Goal: Task Accomplishment & Management: Manage account settings

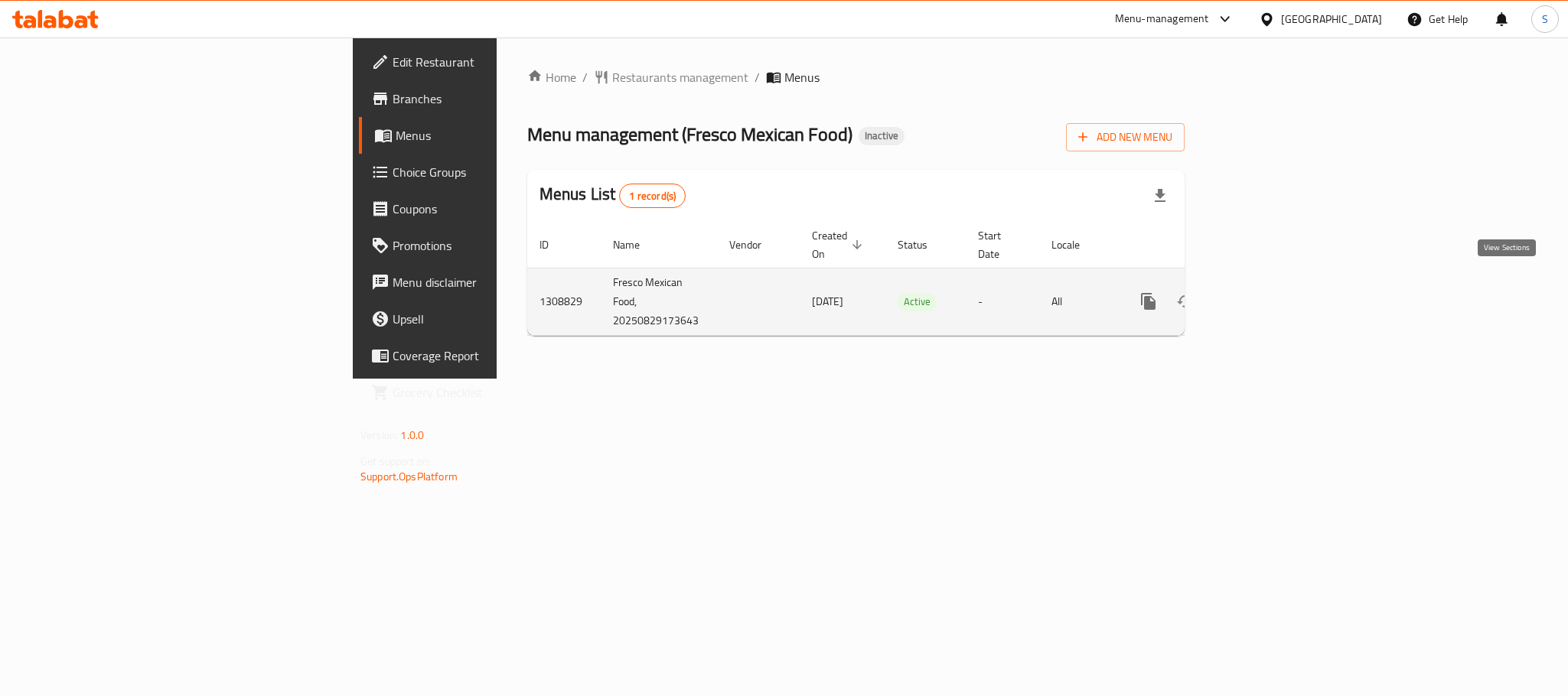
click at [1277, 283] on link "enhanced table" at bounding box center [1259, 301] width 36 height 36
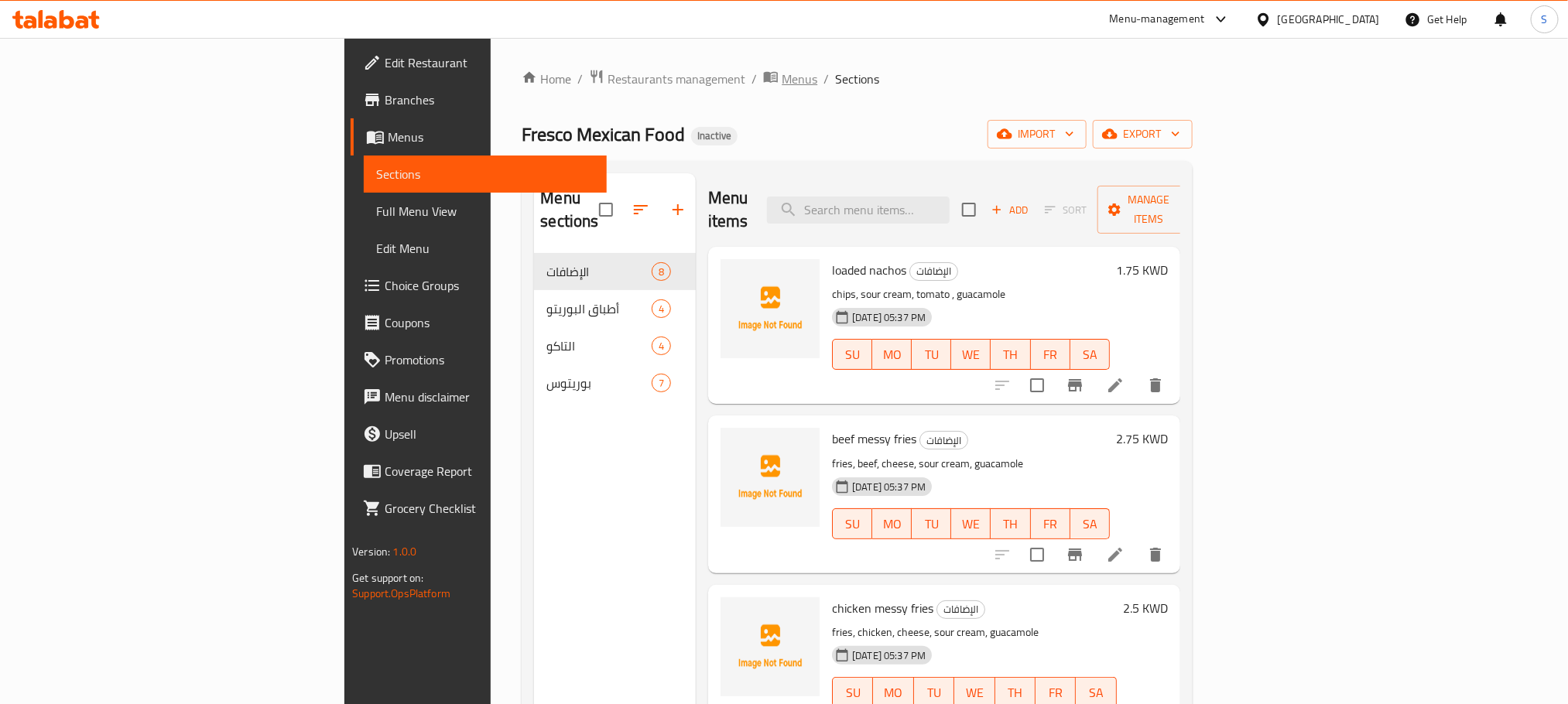
click at [782, 82] on span "Menus" at bounding box center [799, 79] width 36 height 18
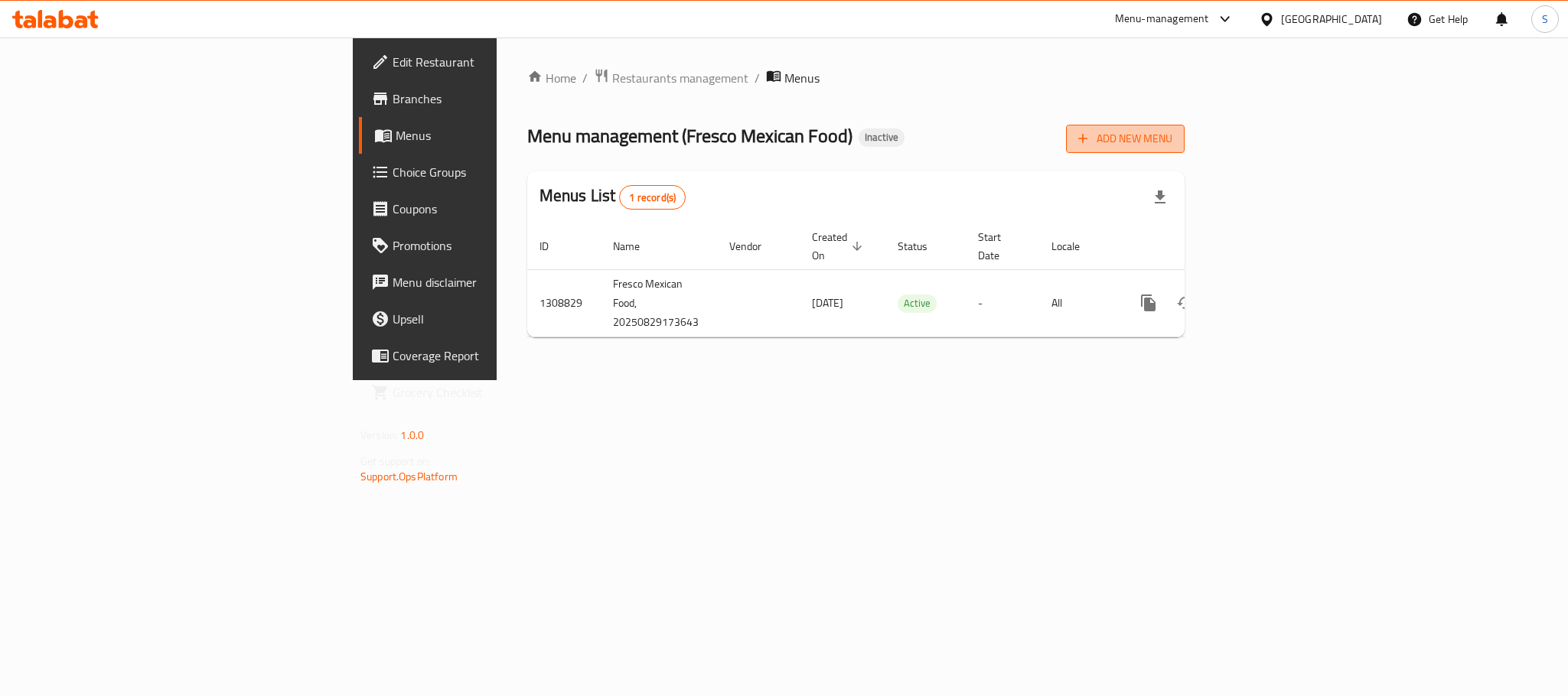
click at [1172, 130] on span "Add New Menu" at bounding box center [1125, 139] width 94 height 19
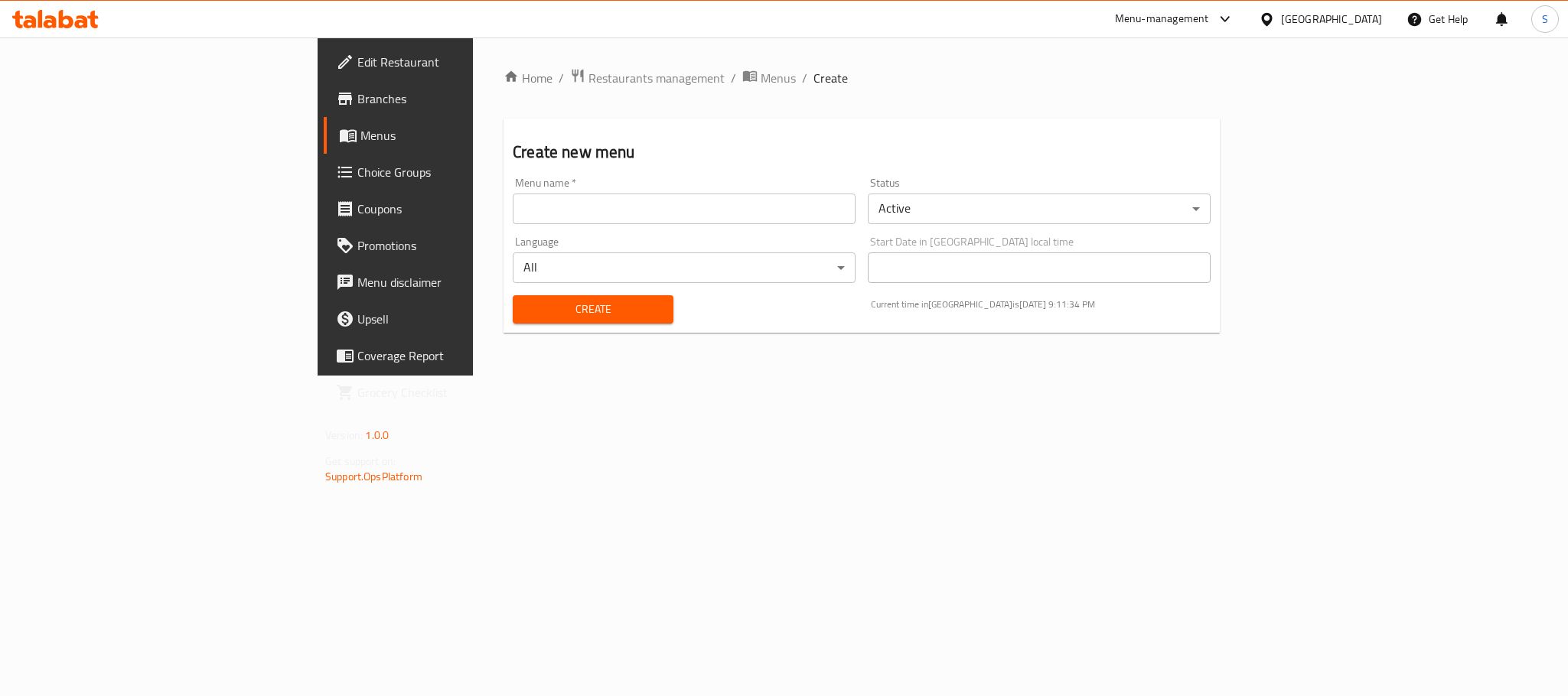
click at [823, 206] on input "text" at bounding box center [684, 209] width 343 height 31
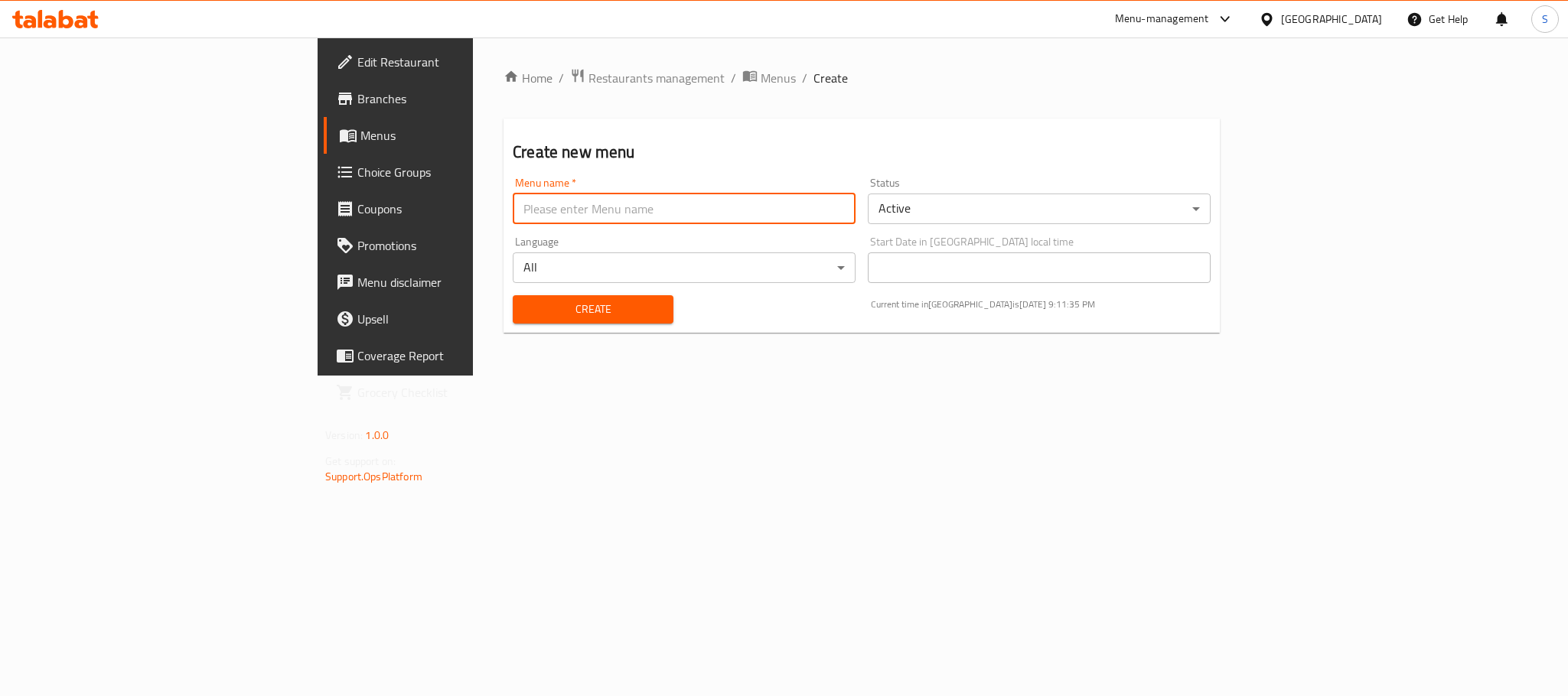
type input "New Menu"
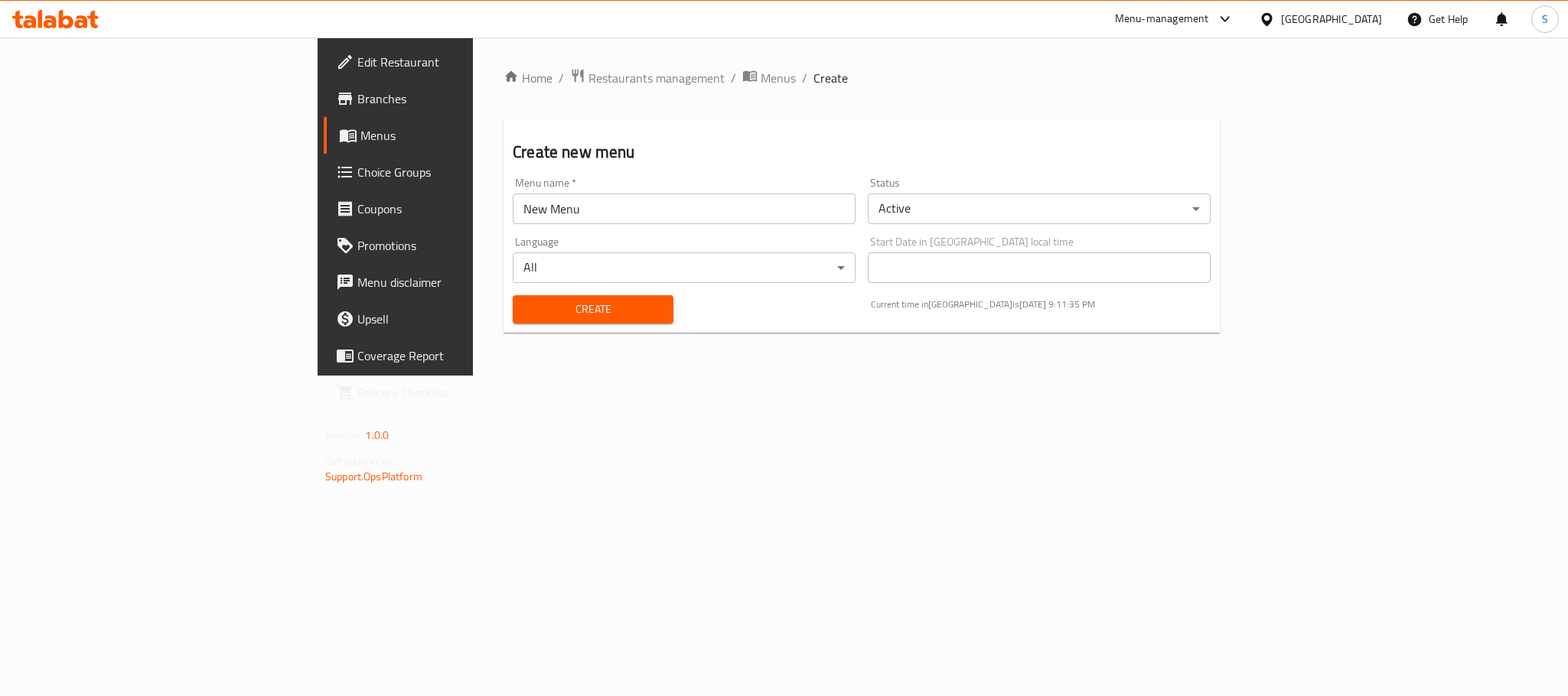
click at [503, 324] on div "Create" at bounding box center [592, 309] width 179 height 47
click at [525, 313] on span "Create" at bounding box center [593, 309] width 136 height 19
click at [760, 81] on span "Menus" at bounding box center [778, 77] width 36 height 18
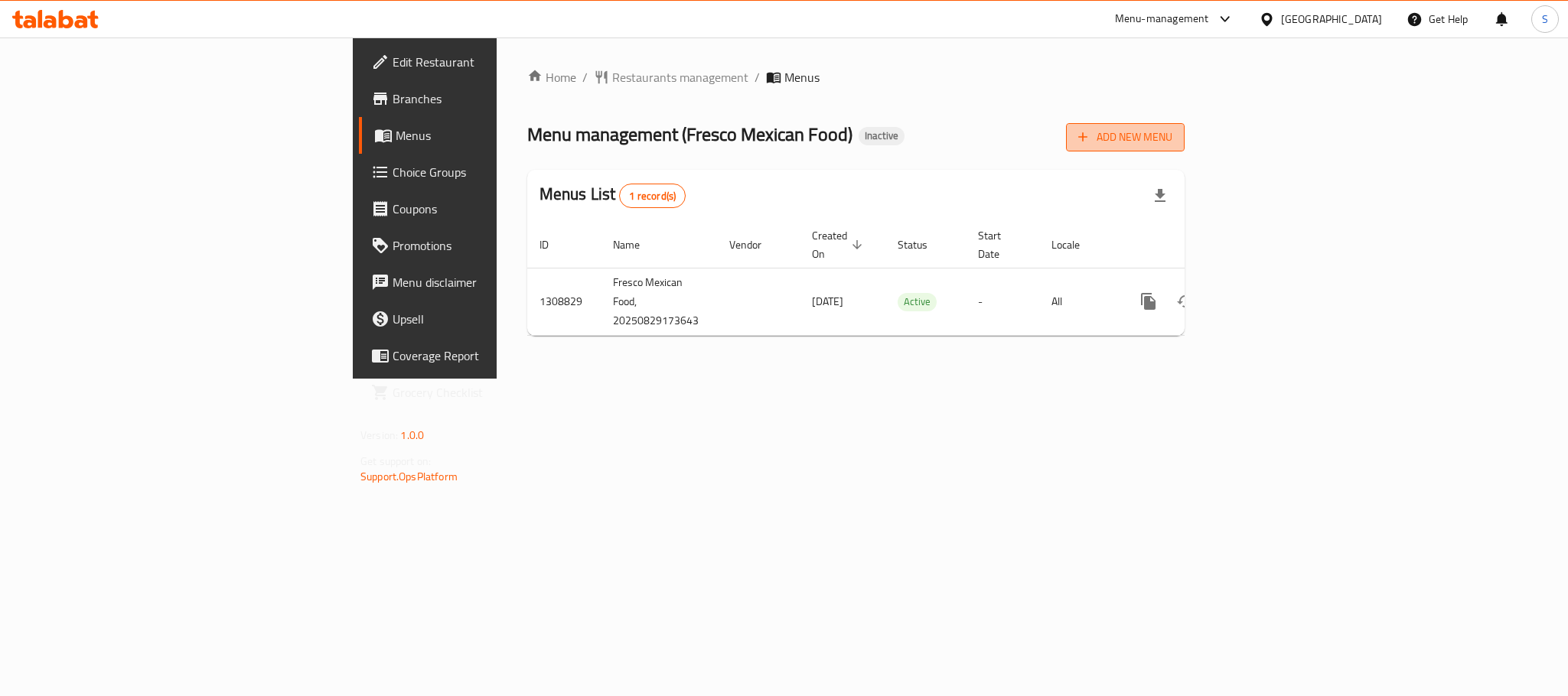
click at [1091, 135] on icon "button" at bounding box center [1083, 137] width 15 height 15
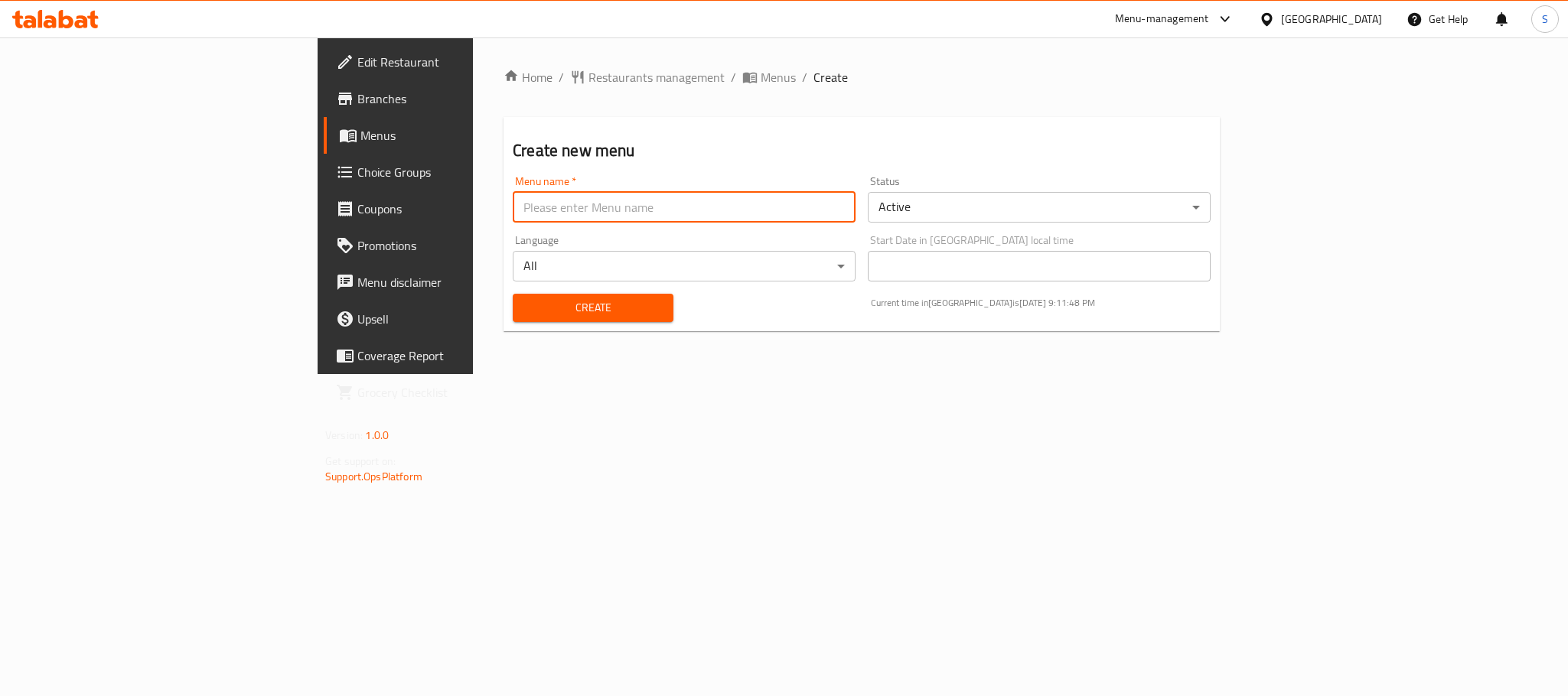
click at [592, 219] on input "text" at bounding box center [684, 207] width 343 height 31
type input "New Menu"
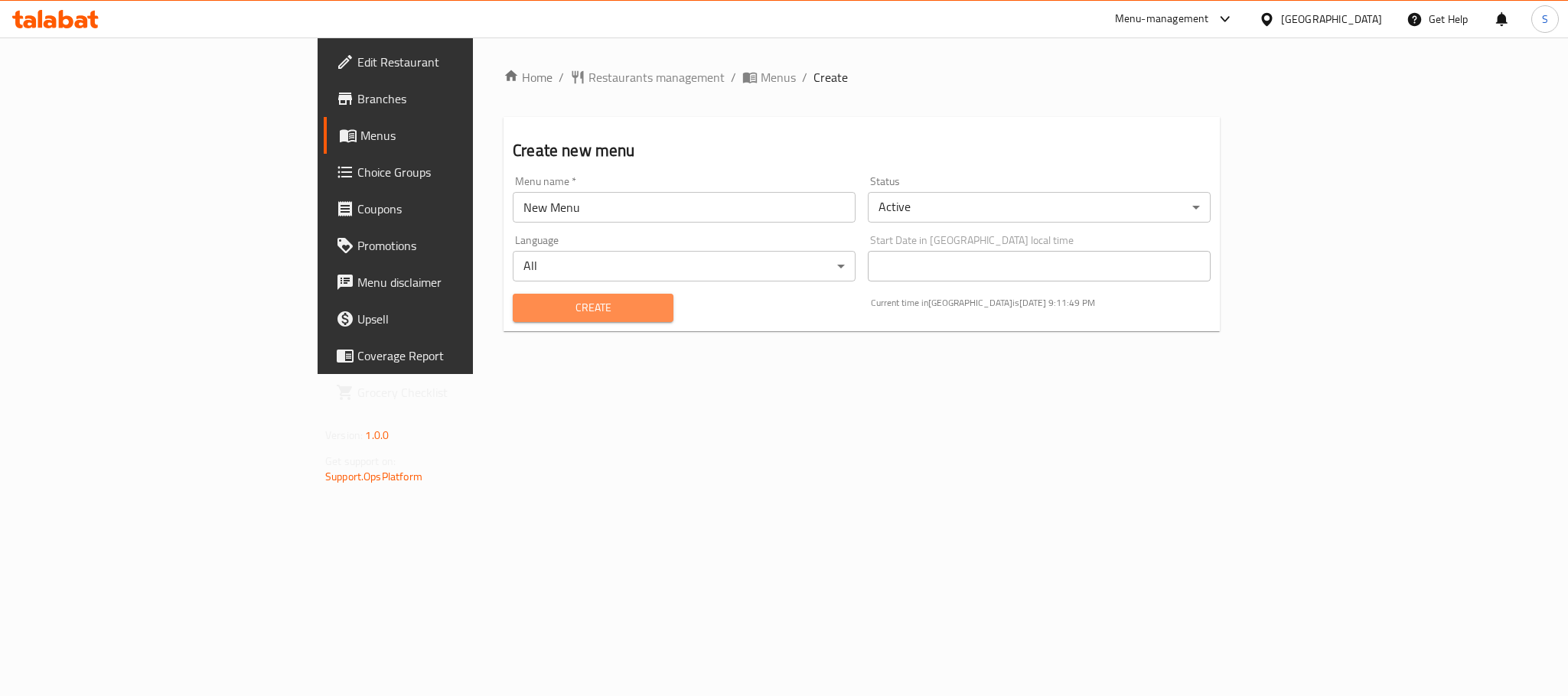
click at [525, 301] on span "Create" at bounding box center [593, 308] width 136 height 19
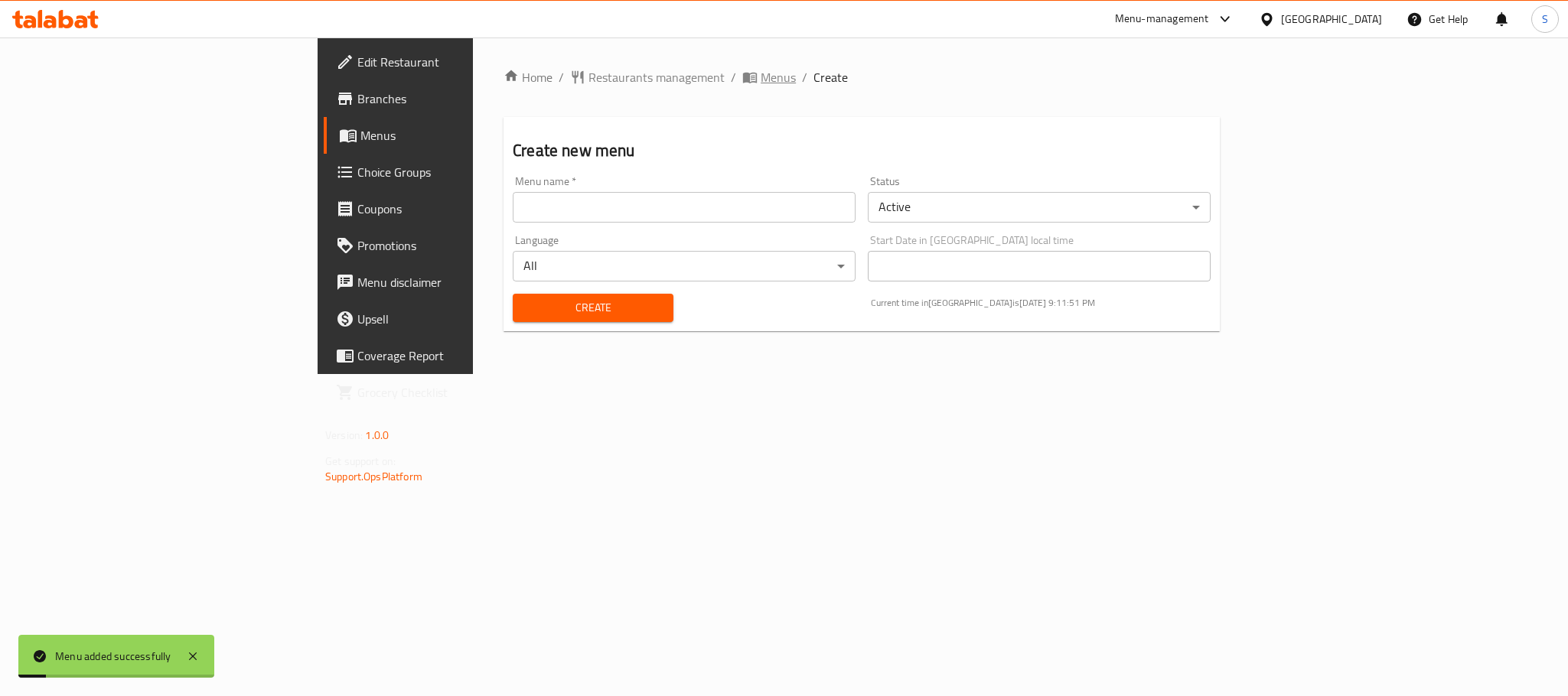
click at [742, 77] on icon "breadcrumb" at bounding box center [750, 78] width 15 height 15
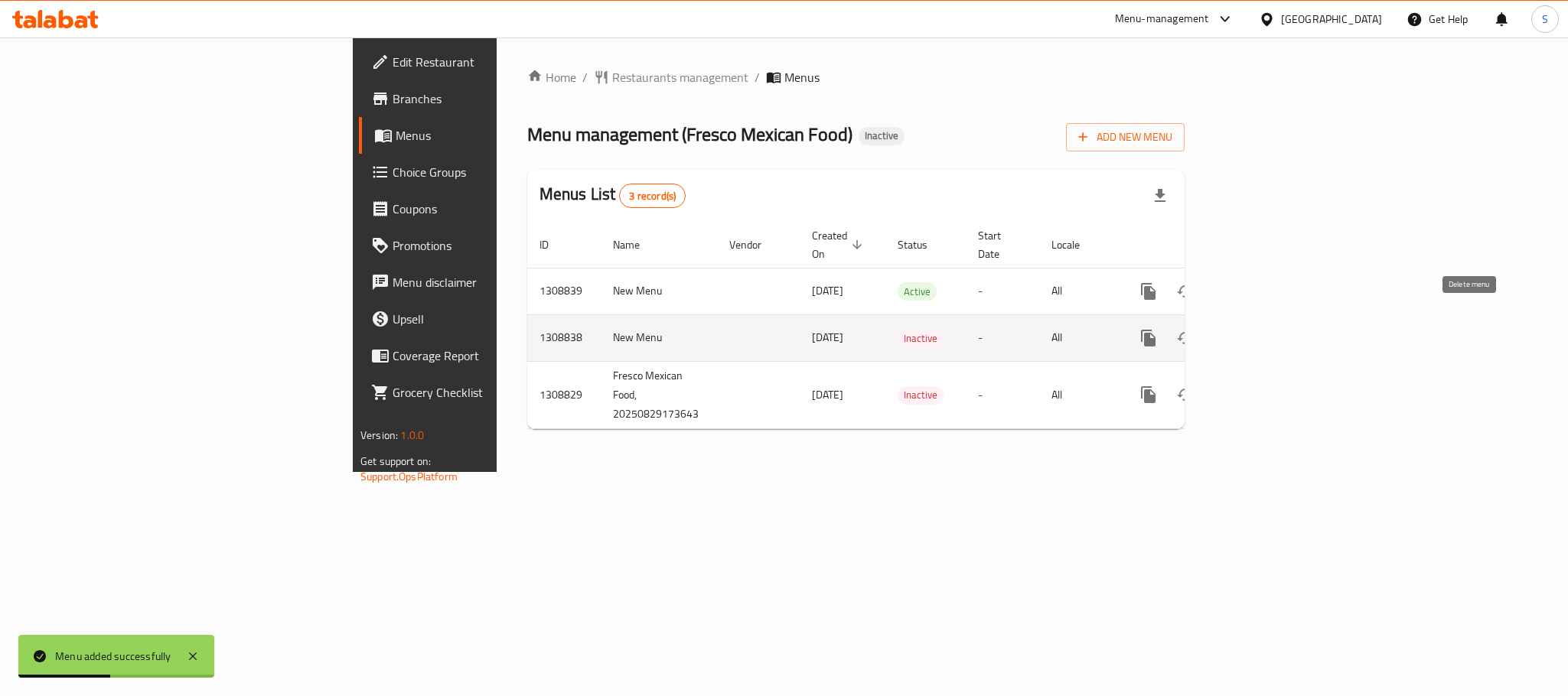
click at [1231, 329] on icon "enhanced table" at bounding box center [1221, 338] width 18 height 18
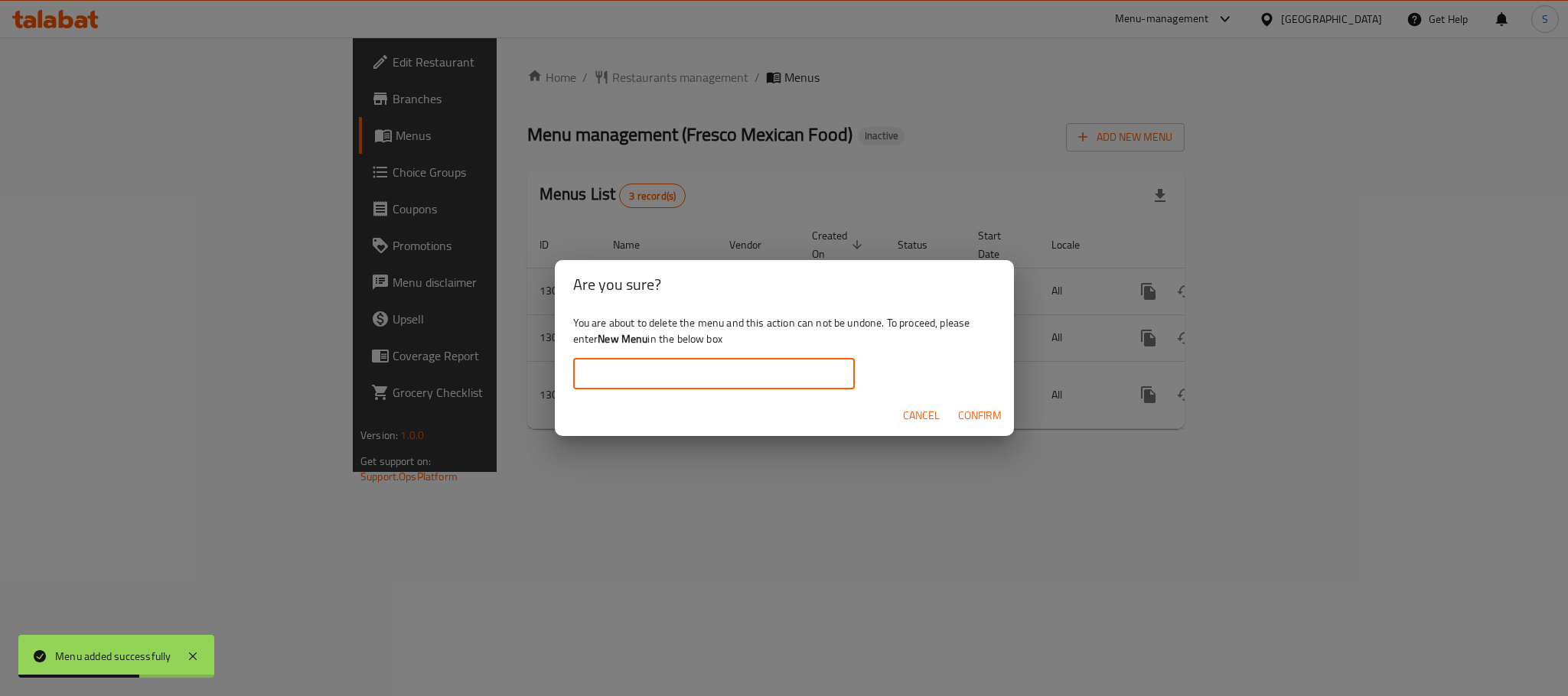
click at [741, 374] on input "text" at bounding box center [713, 374] width 281 height 31
type input "New Menu"
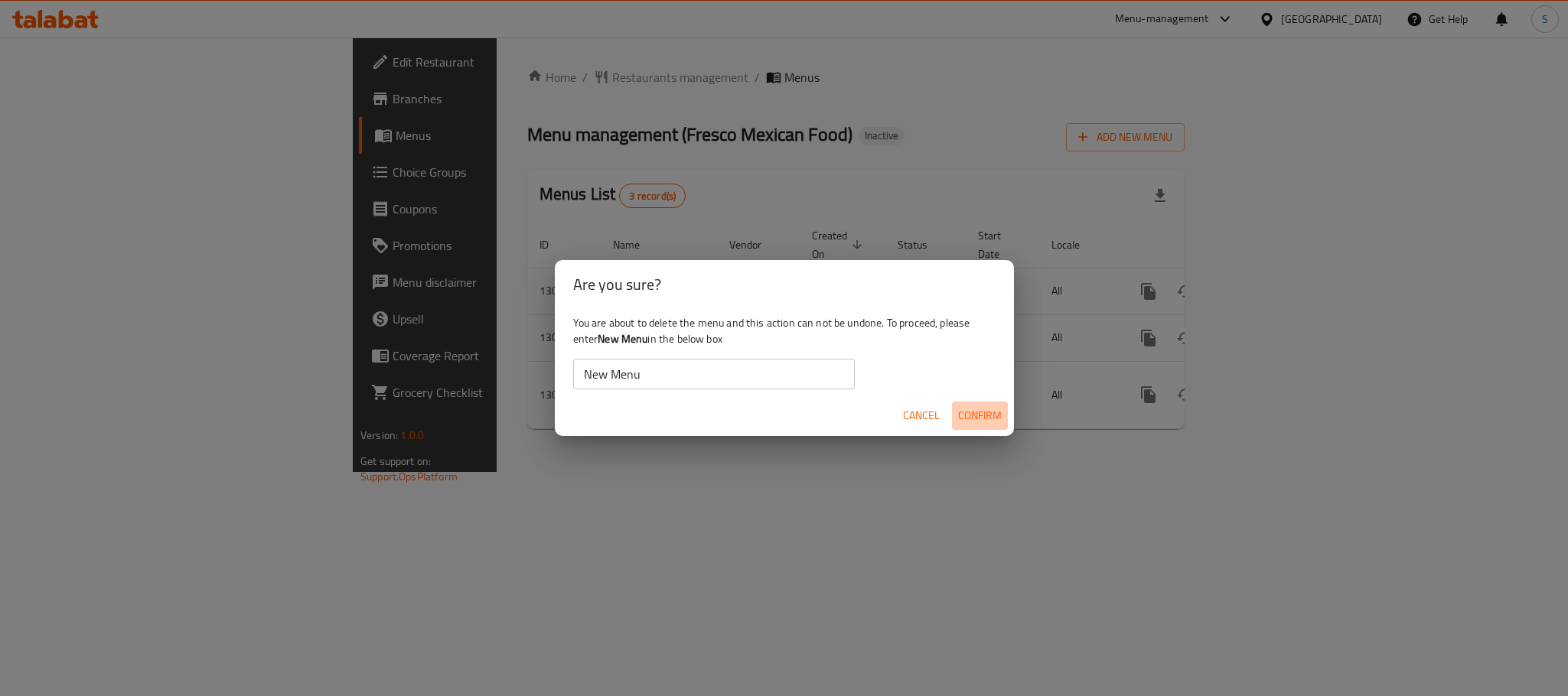
click at [969, 411] on span "Confirm" at bounding box center [979, 416] width 43 height 19
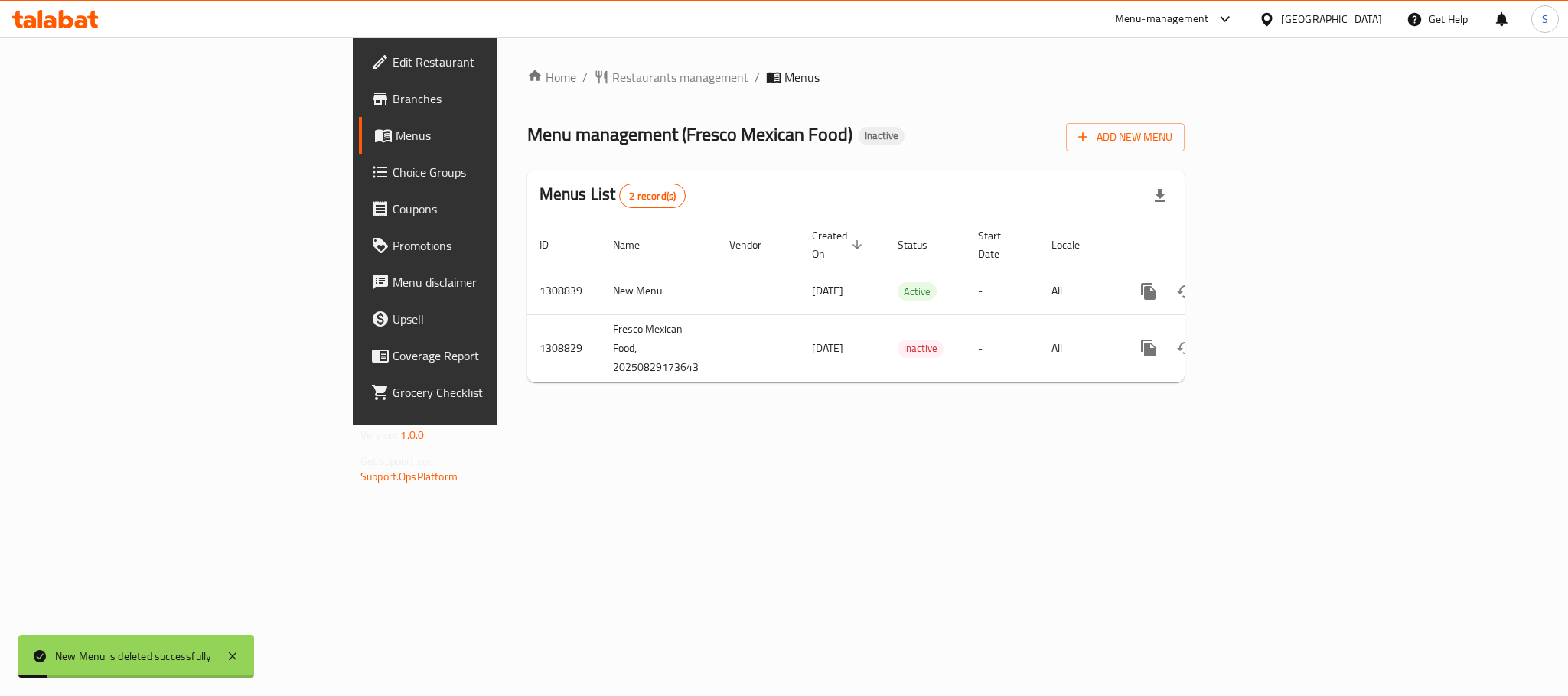
click at [1029, 133] on div "Menu management ( Fresco Mexican Food ) Inactive Add New Menu" at bounding box center [856, 134] width 658 height 35
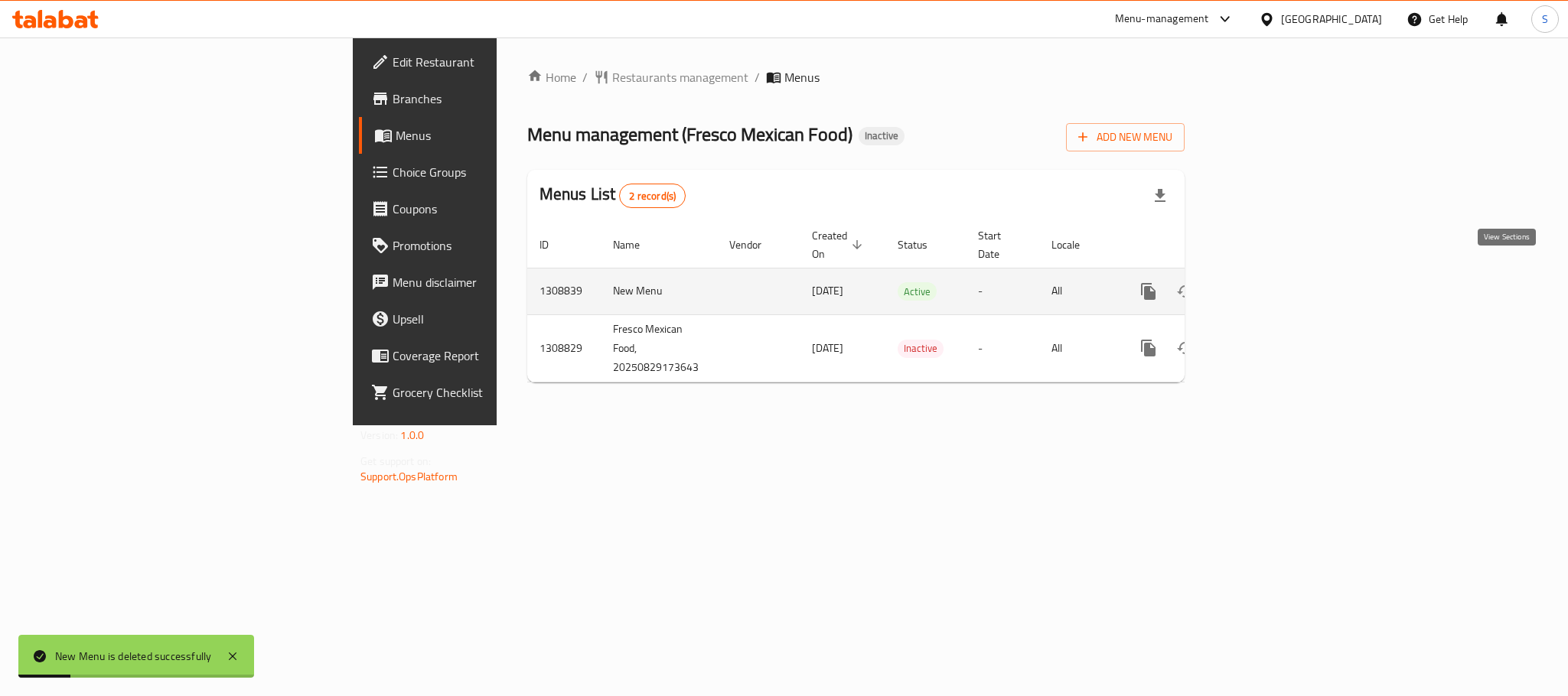
click at [1268, 282] on icon "enhanced table" at bounding box center [1258, 291] width 18 height 18
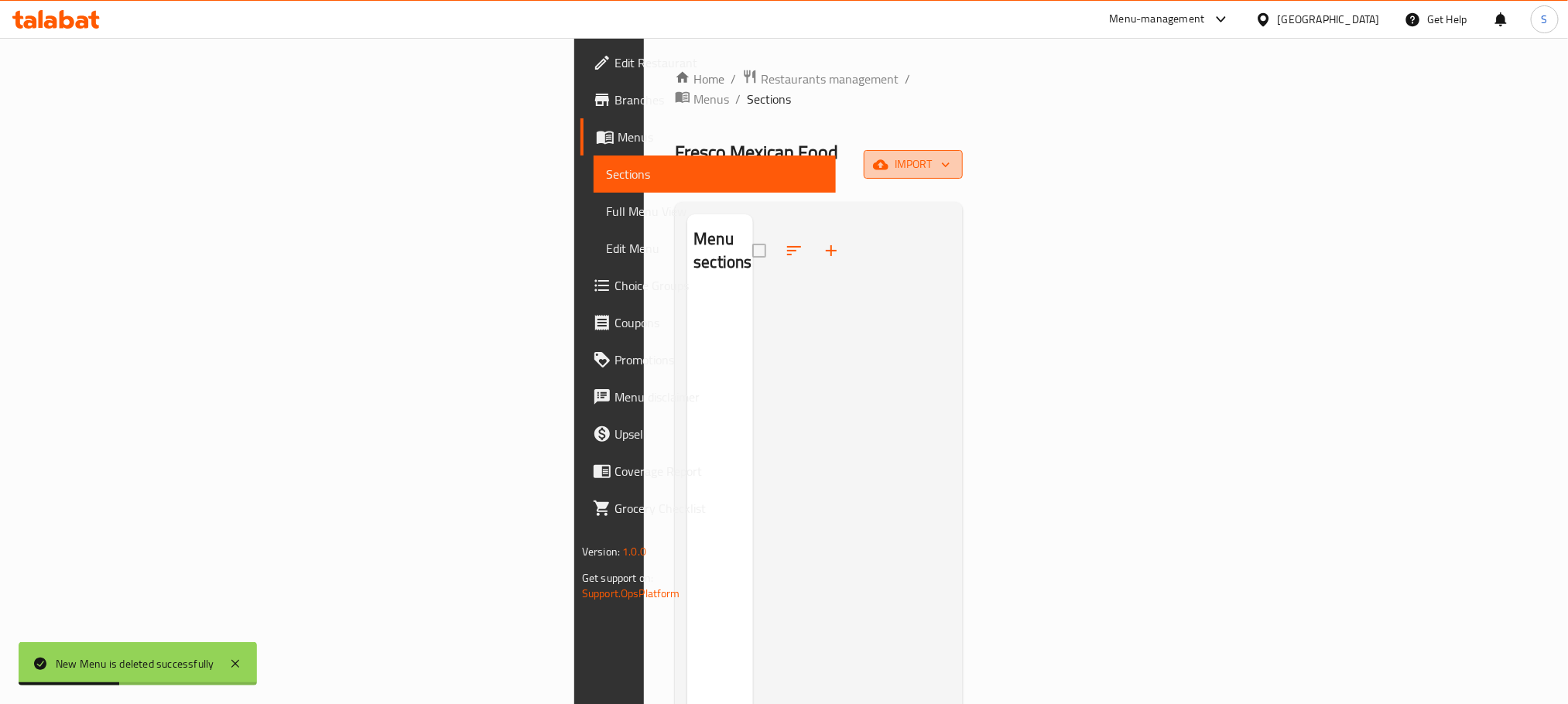
click at [962, 151] on button "import" at bounding box center [913, 164] width 99 height 28
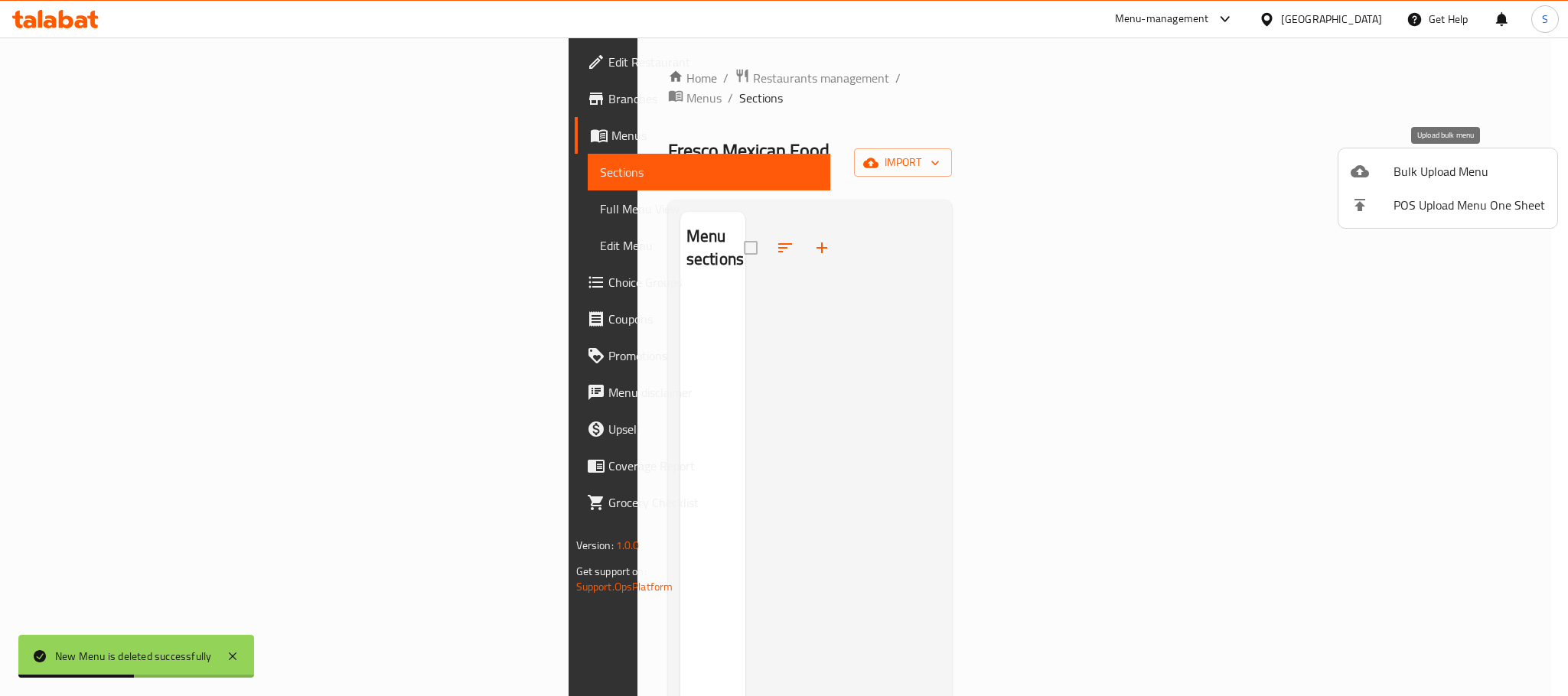
click at [1411, 156] on li "Bulk Upload Menu" at bounding box center [1448, 171] width 219 height 34
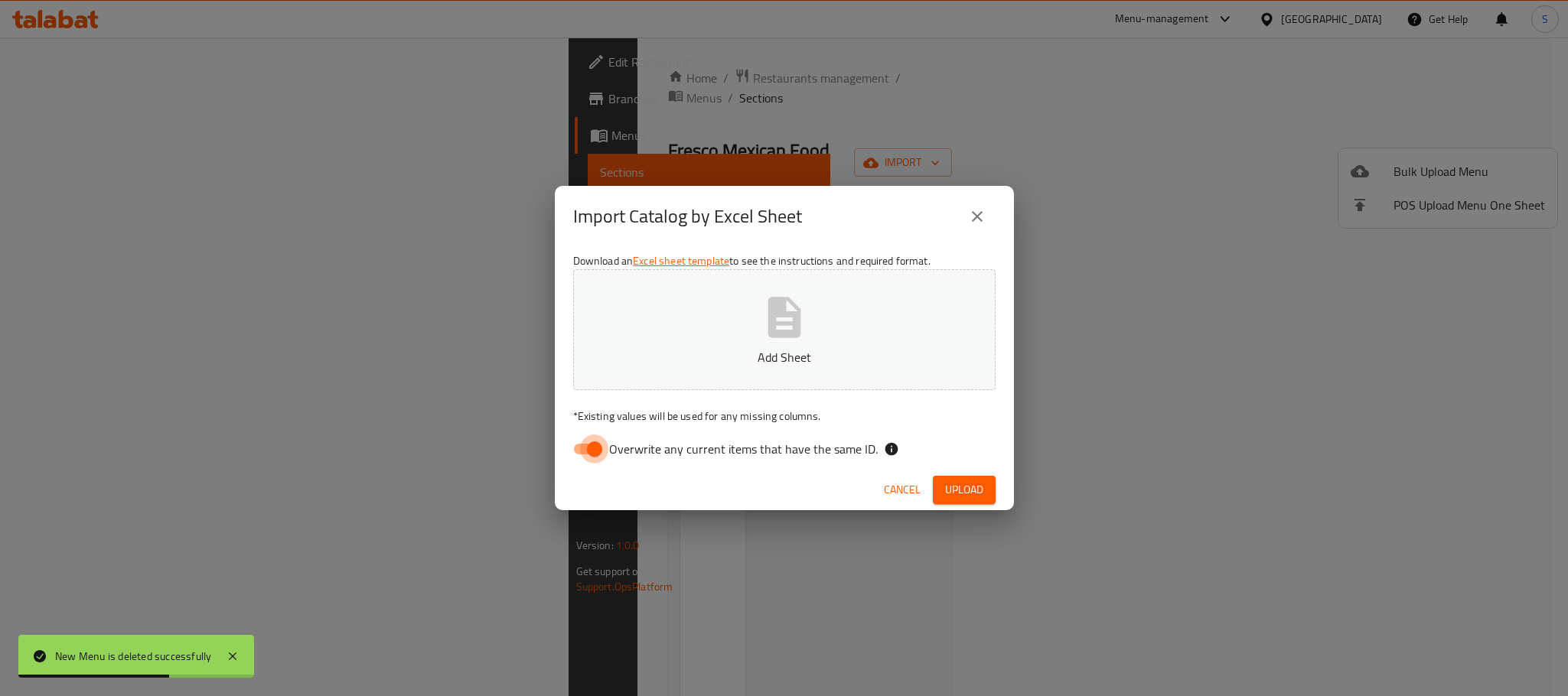
click at [589, 457] on input "Overwrite any current items that have the same ID." at bounding box center [594, 449] width 87 height 29
checkbox input "false"
click at [795, 338] on icon "button" at bounding box center [784, 317] width 49 height 49
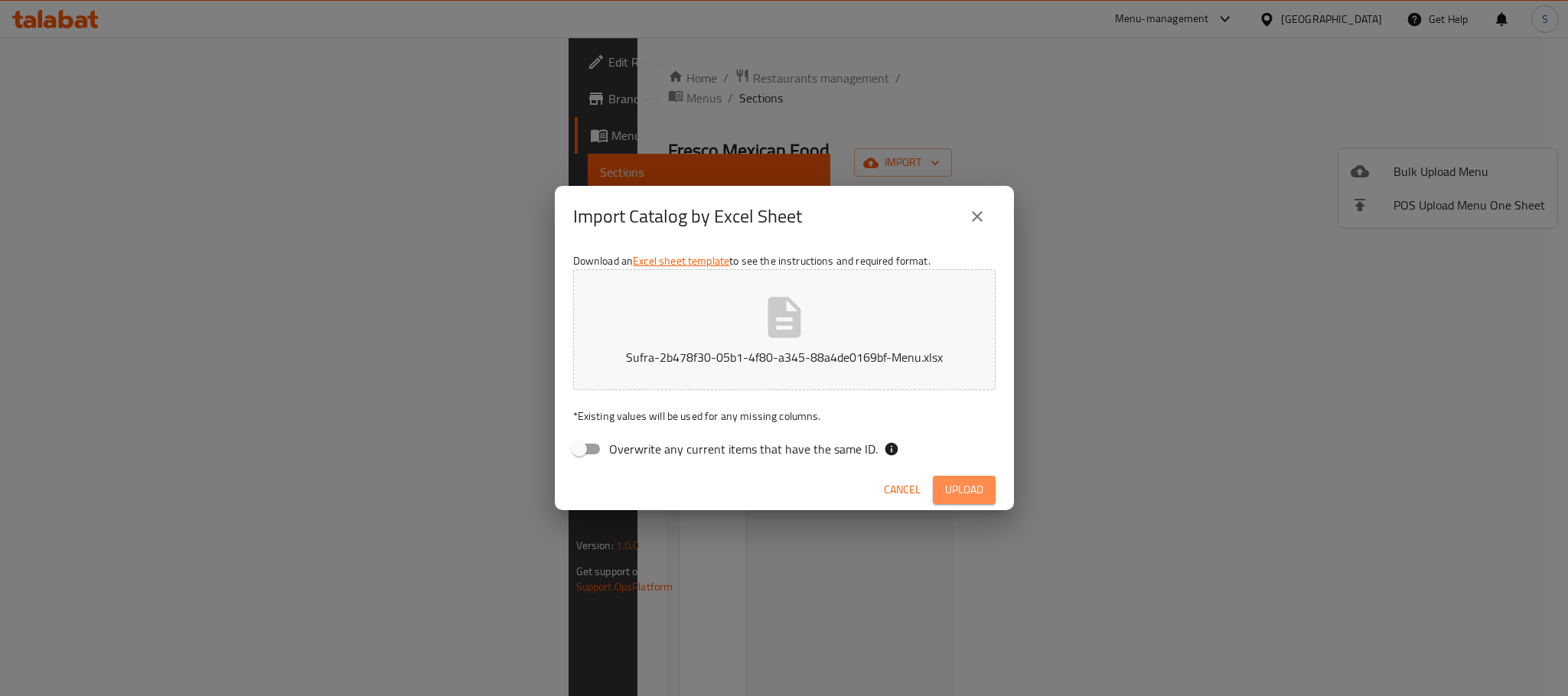
click at [969, 492] on span "Upload" at bounding box center [964, 490] width 38 height 19
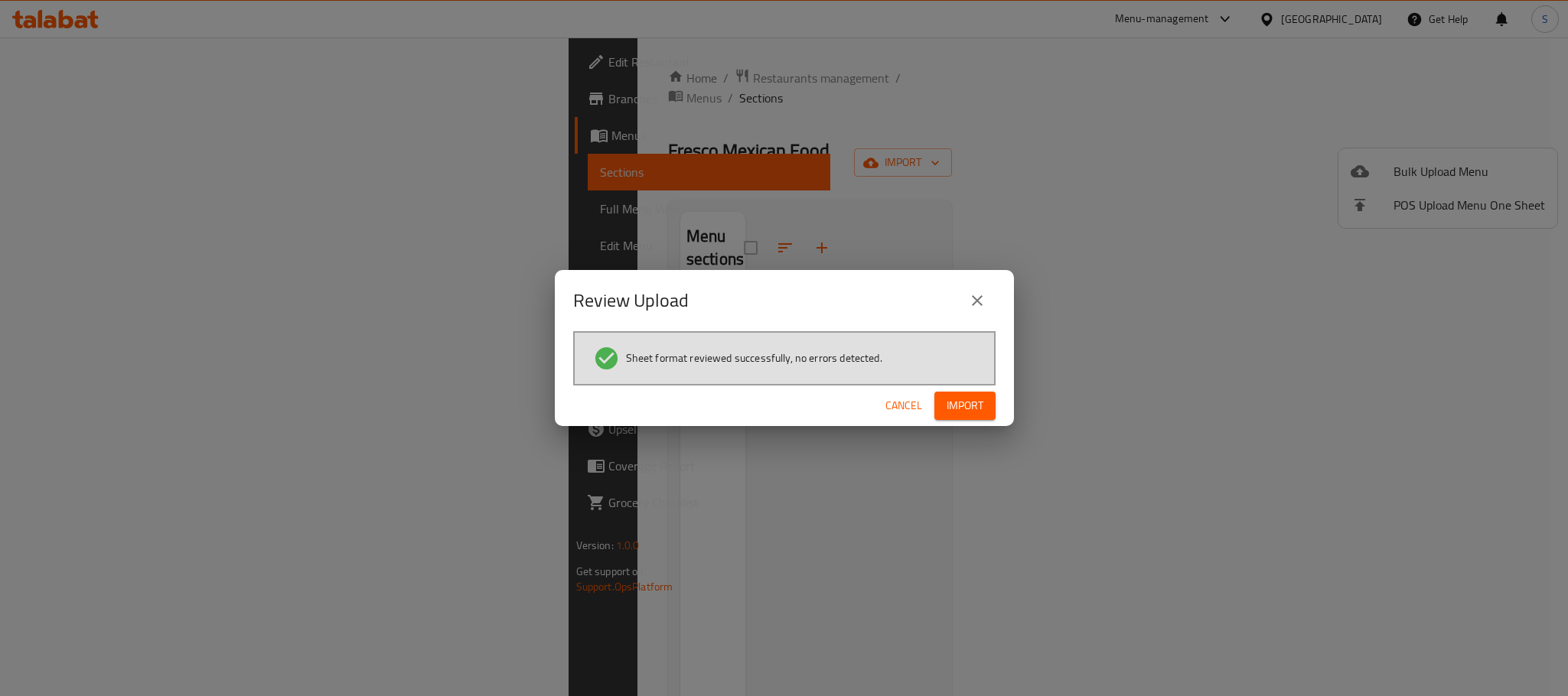
click at [930, 404] on div "Cancel Import" at bounding box center [784, 406] width 459 height 40
click at [937, 405] on button "Import" at bounding box center [965, 405] width 61 height 28
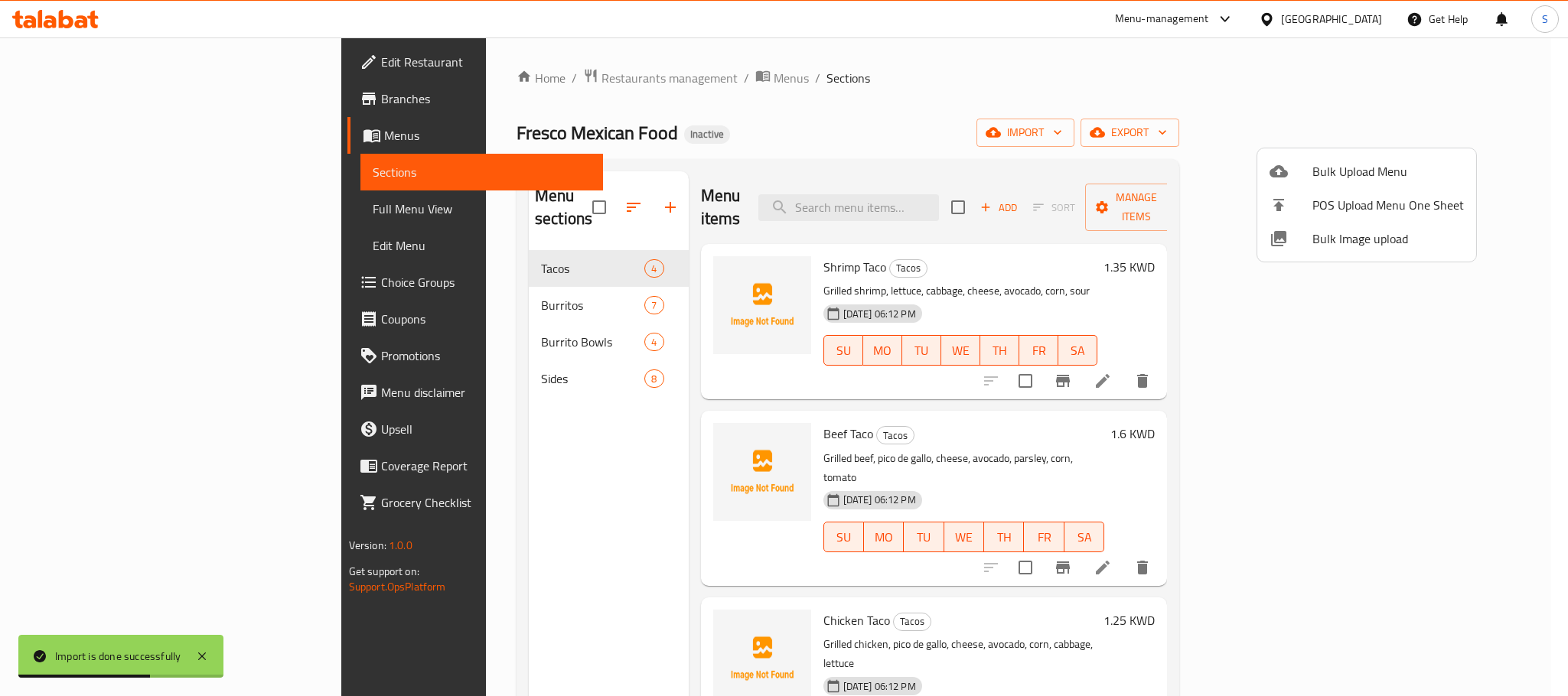
click at [684, 154] on div at bounding box center [784, 348] width 1568 height 696
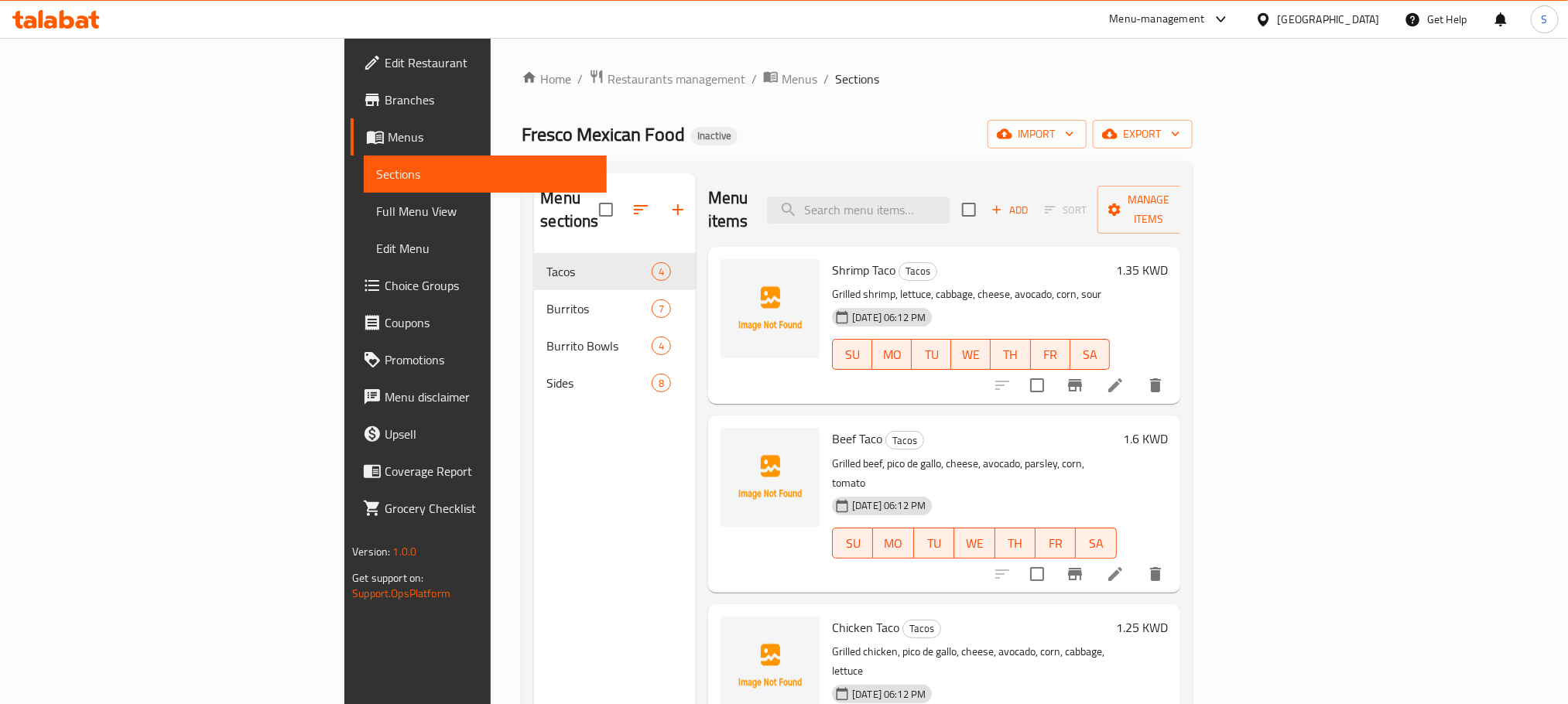
click at [699, 110] on div "Home / Restaurants management / Menus / Sections Fresco Mexican Food Inactive i…" at bounding box center [856, 480] width 670 height 821
click at [1180, 139] on span "export" at bounding box center [1142, 134] width 75 height 19
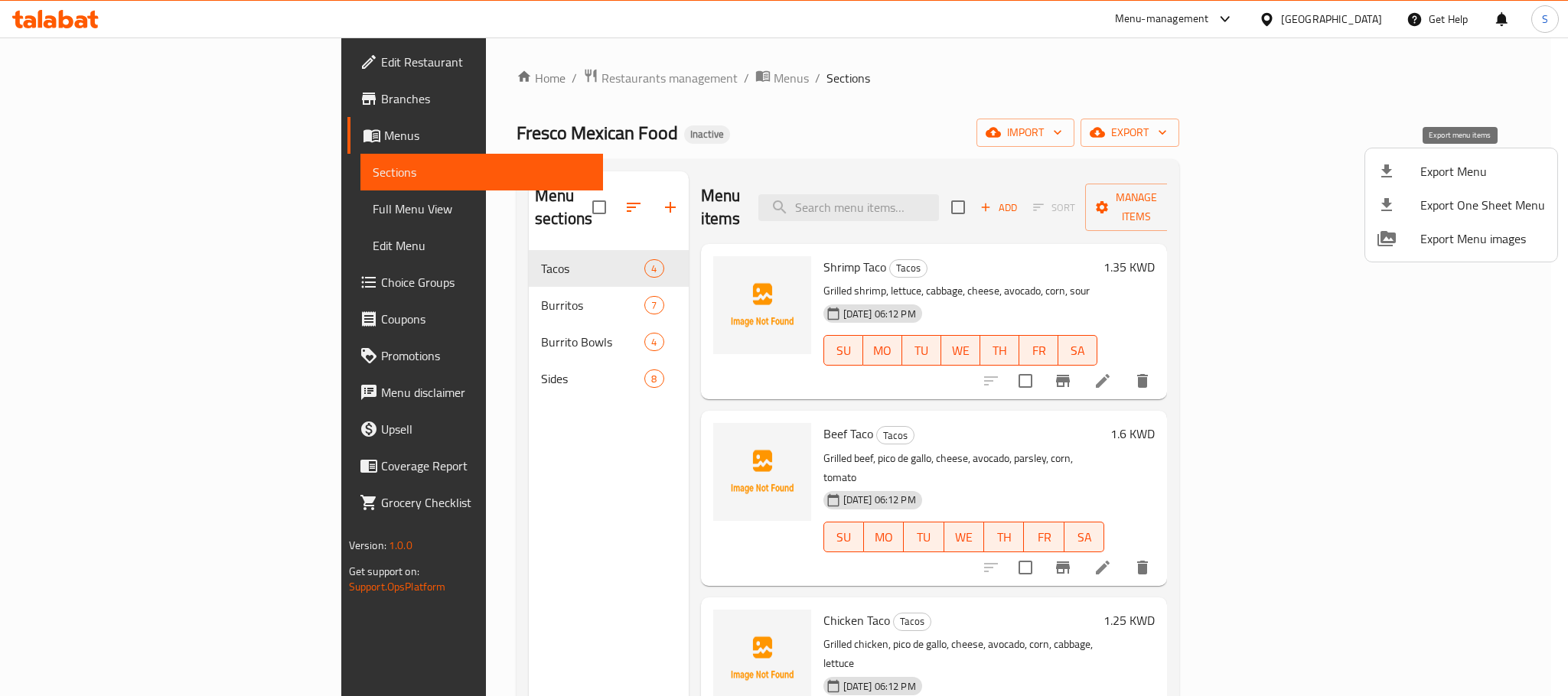
click at [1446, 163] on span "Export Menu" at bounding box center [1483, 171] width 125 height 18
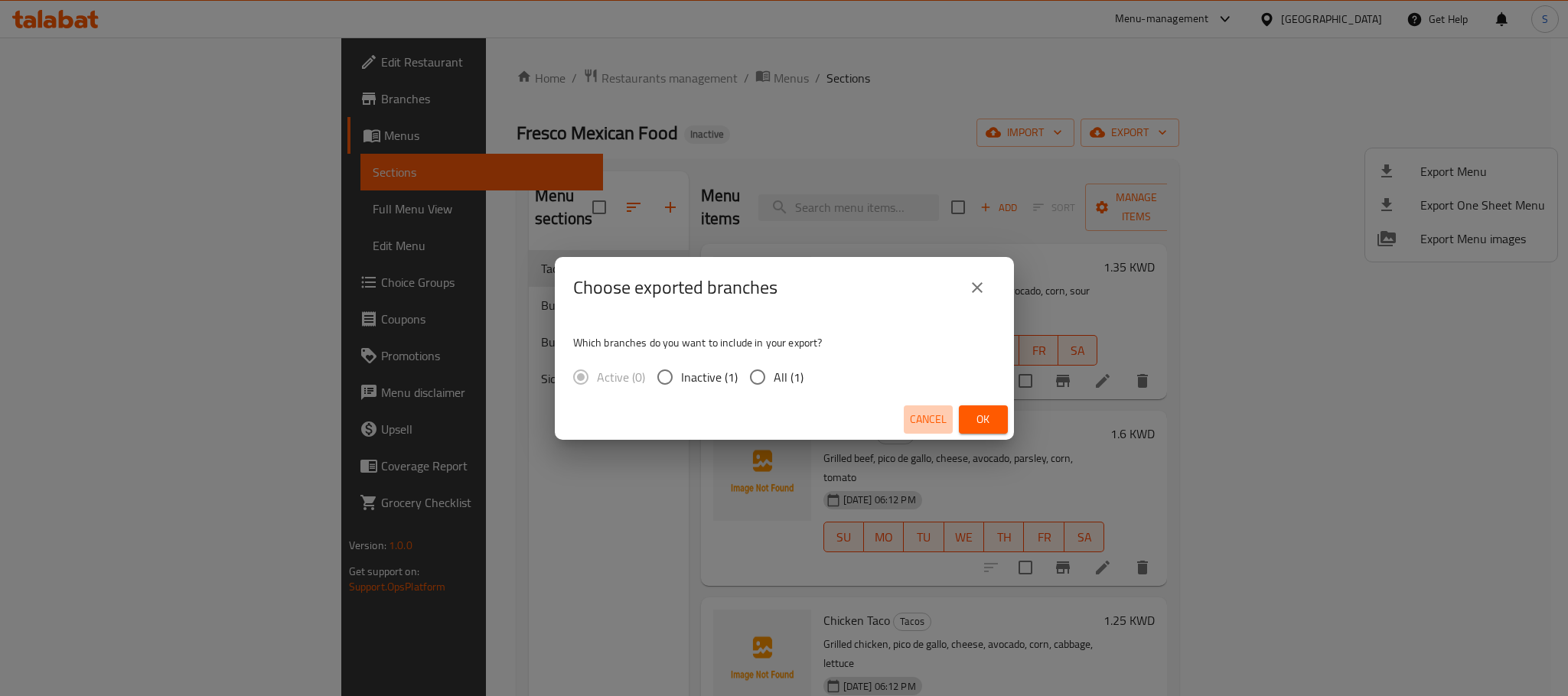
click at [936, 418] on span "Cancel" at bounding box center [929, 420] width 36 height 19
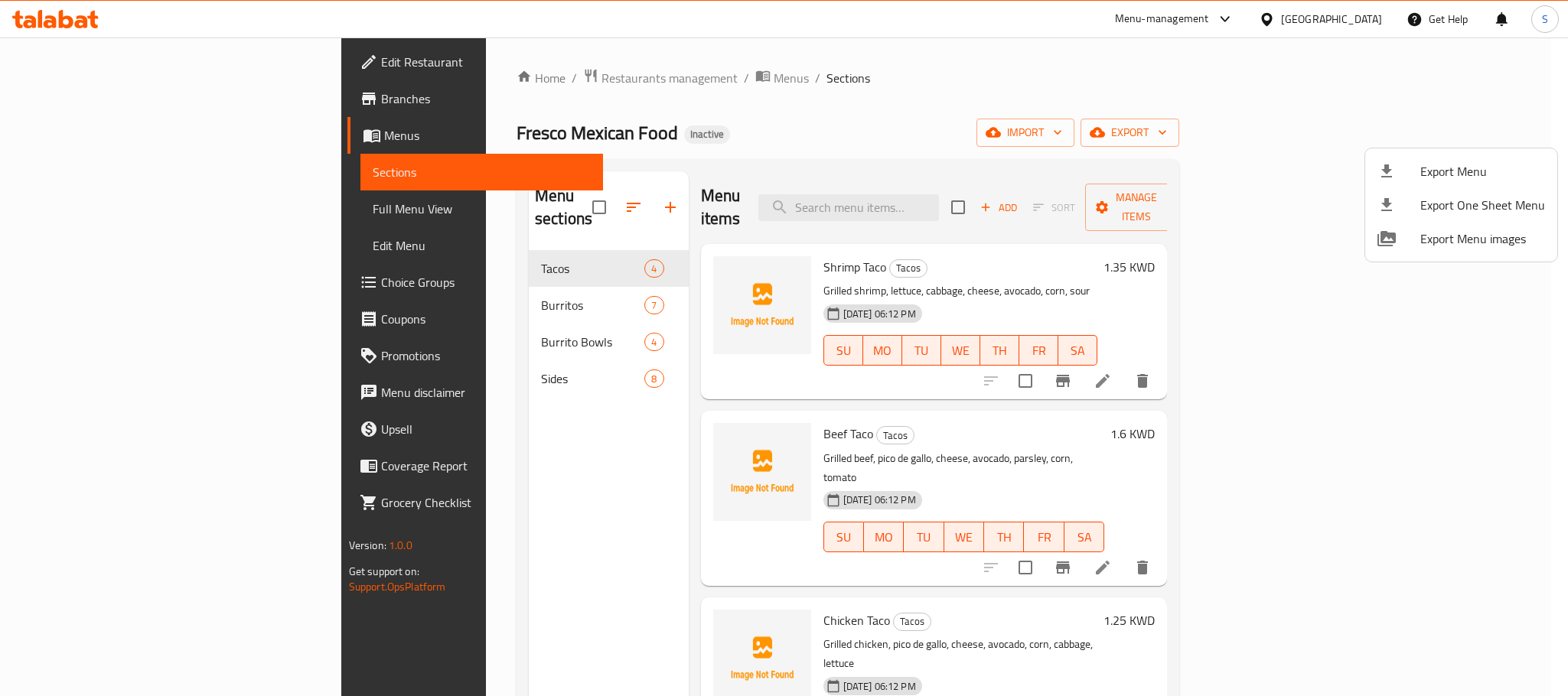
click at [88, 218] on div at bounding box center [784, 348] width 1568 height 696
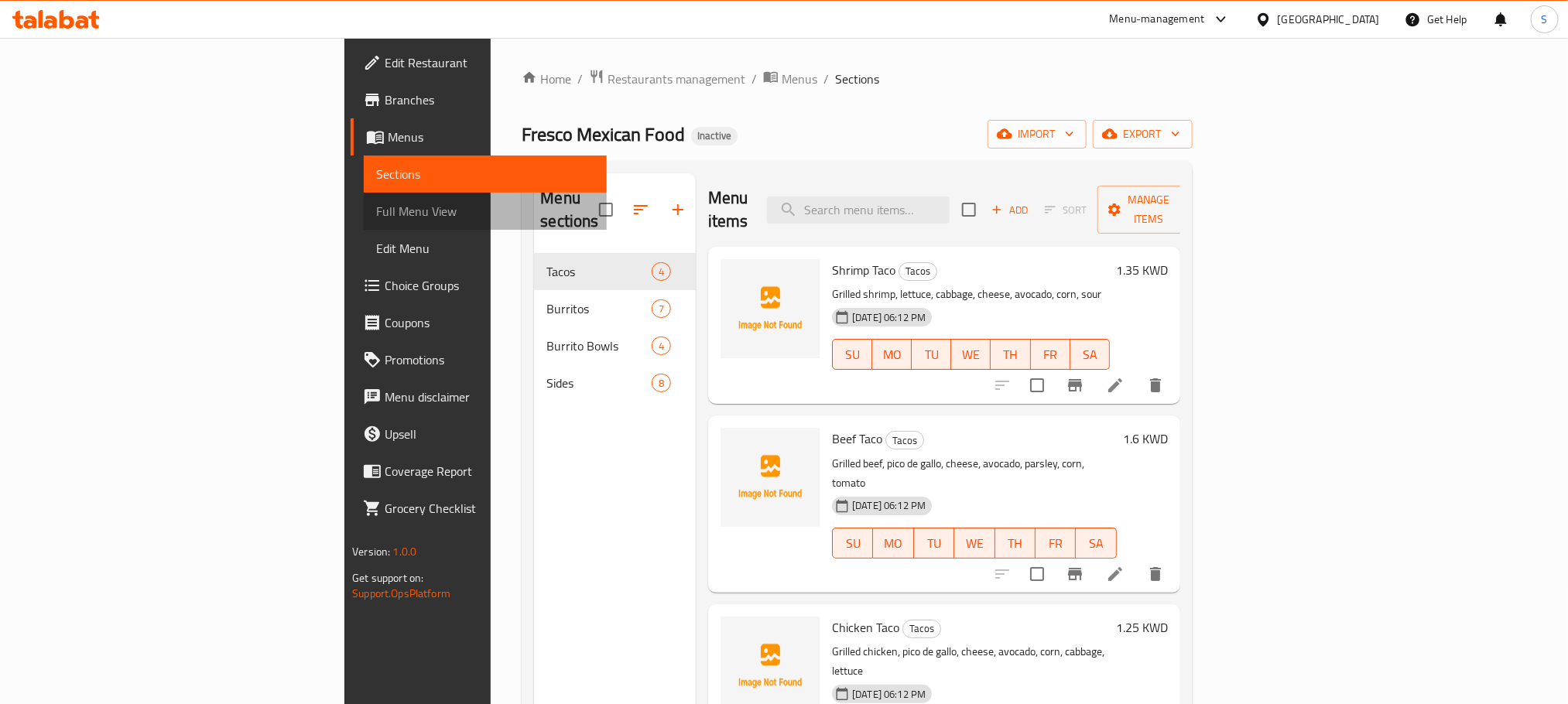
click at [376, 217] on span "Full Menu View" at bounding box center [484, 211] width 217 height 18
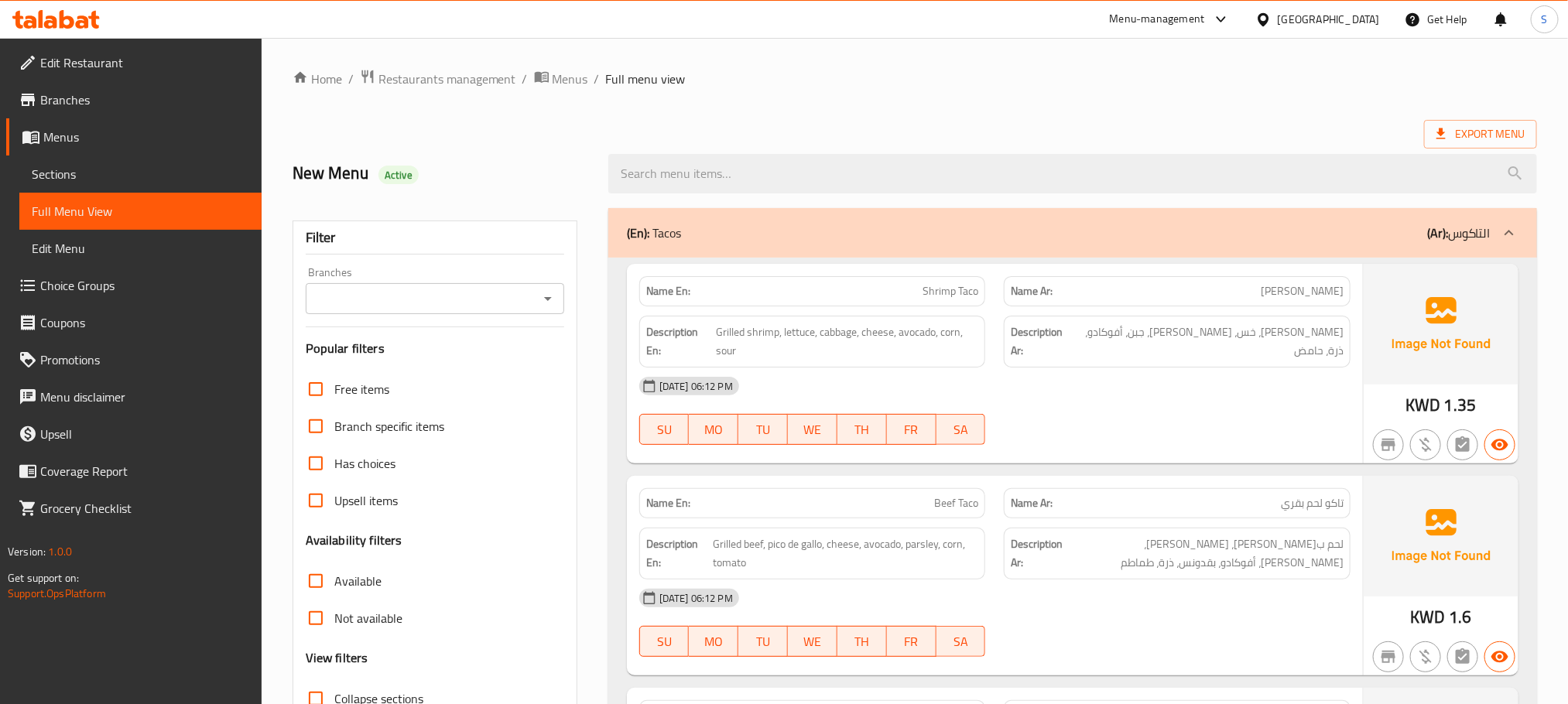
click at [756, 128] on div "Export Menu" at bounding box center [914, 134] width 1244 height 28
click at [574, 84] on span "Menus" at bounding box center [570, 79] width 36 height 18
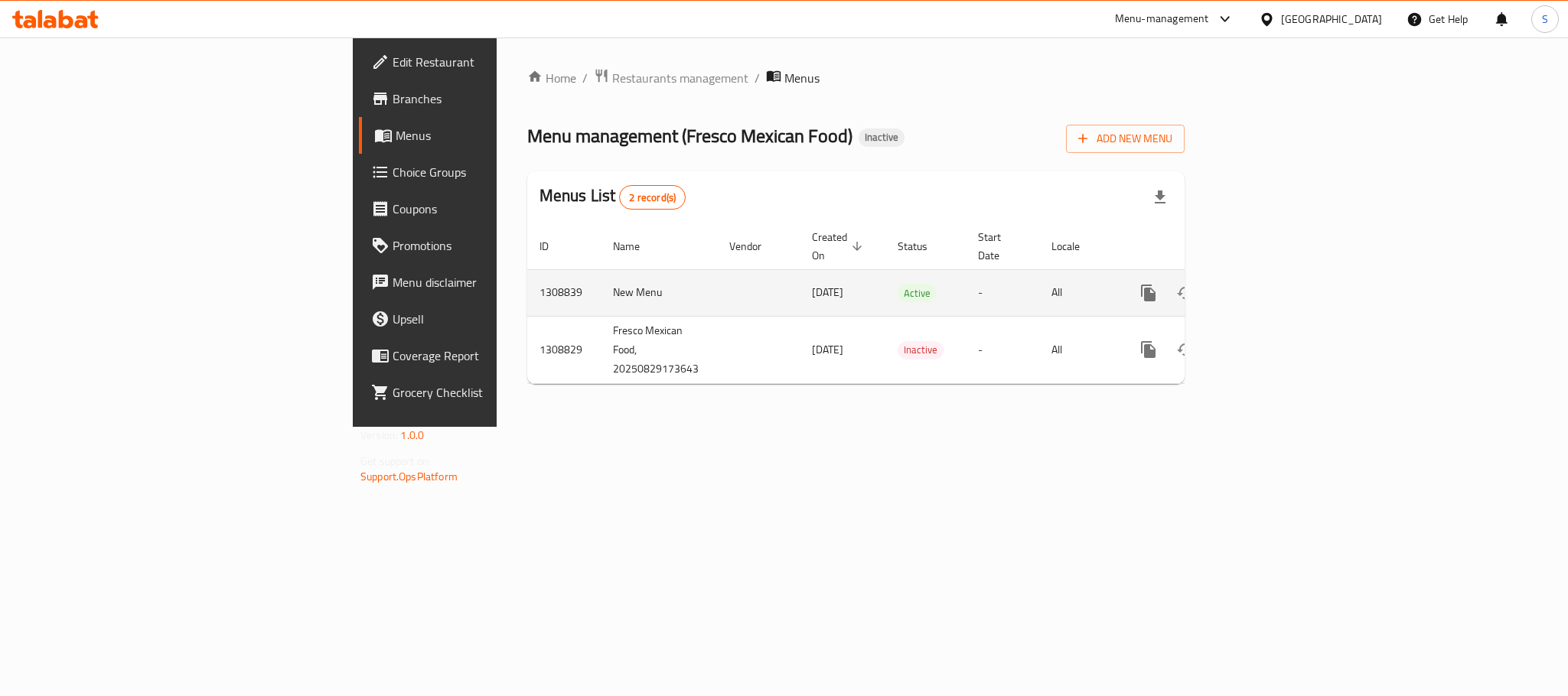
click at [527, 276] on td "1308839" at bounding box center [564, 293] width 74 height 47
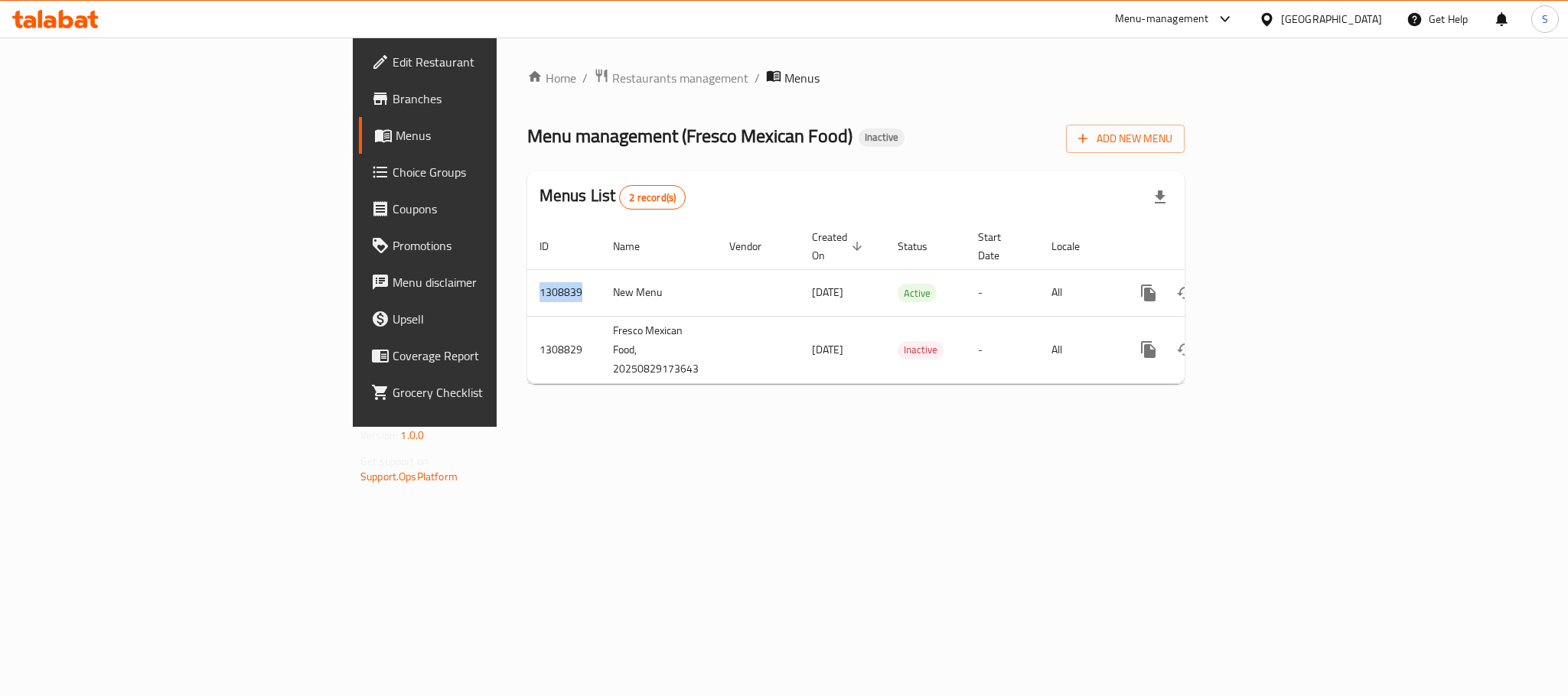
copy td "1308839"
click at [1001, 176] on div "Menus List 2 record(s)" at bounding box center [856, 198] width 658 height 52
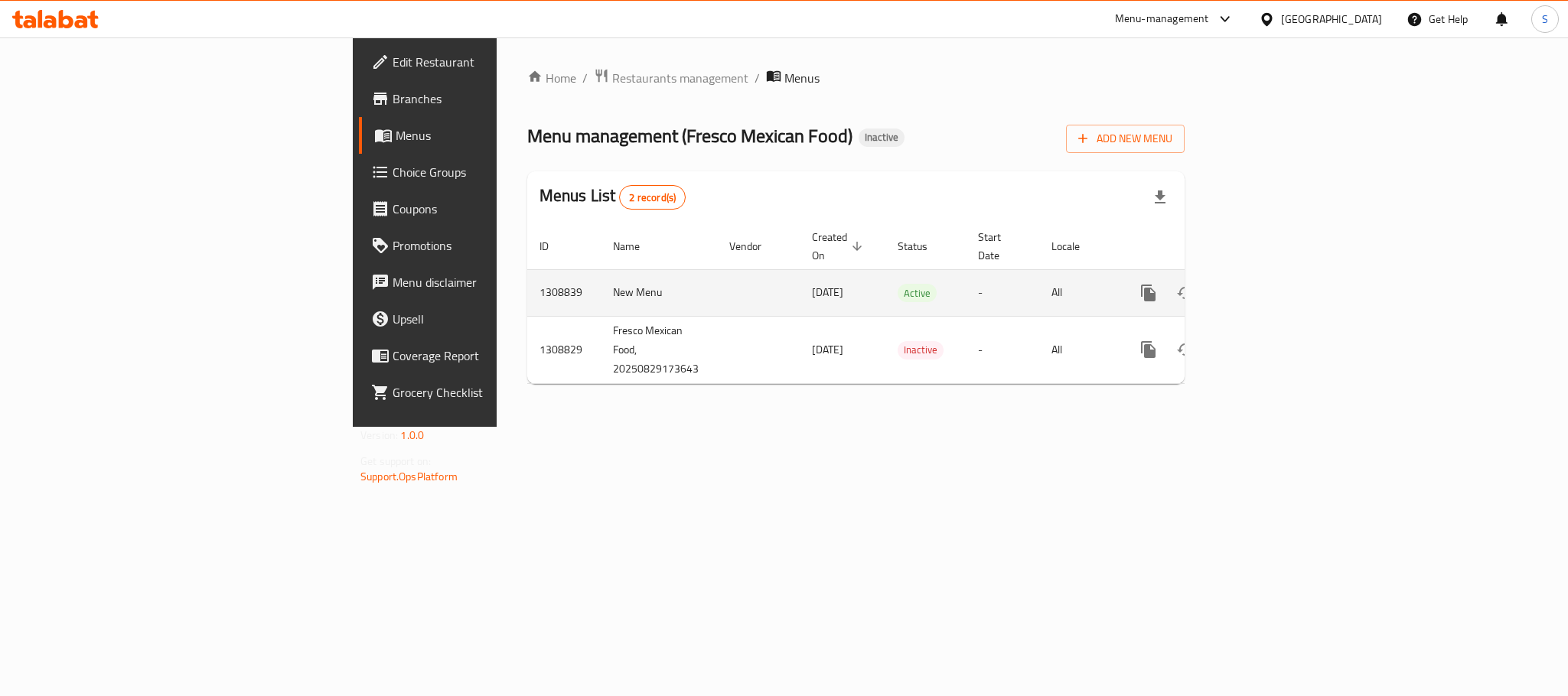
click at [1268, 284] on icon "enhanced table" at bounding box center [1258, 293] width 18 height 18
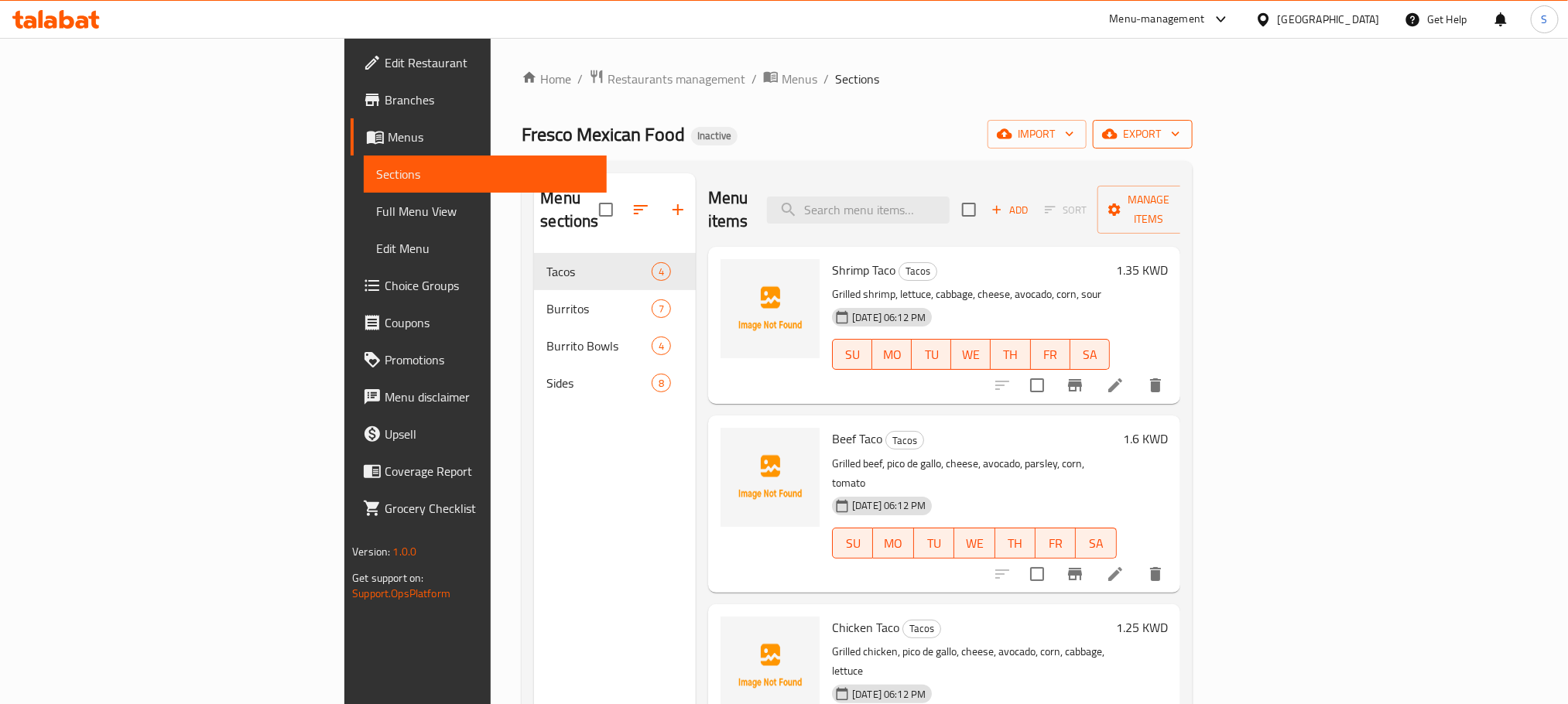
click at [1180, 126] on span "export" at bounding box center [1142, 134] width 75 height 19
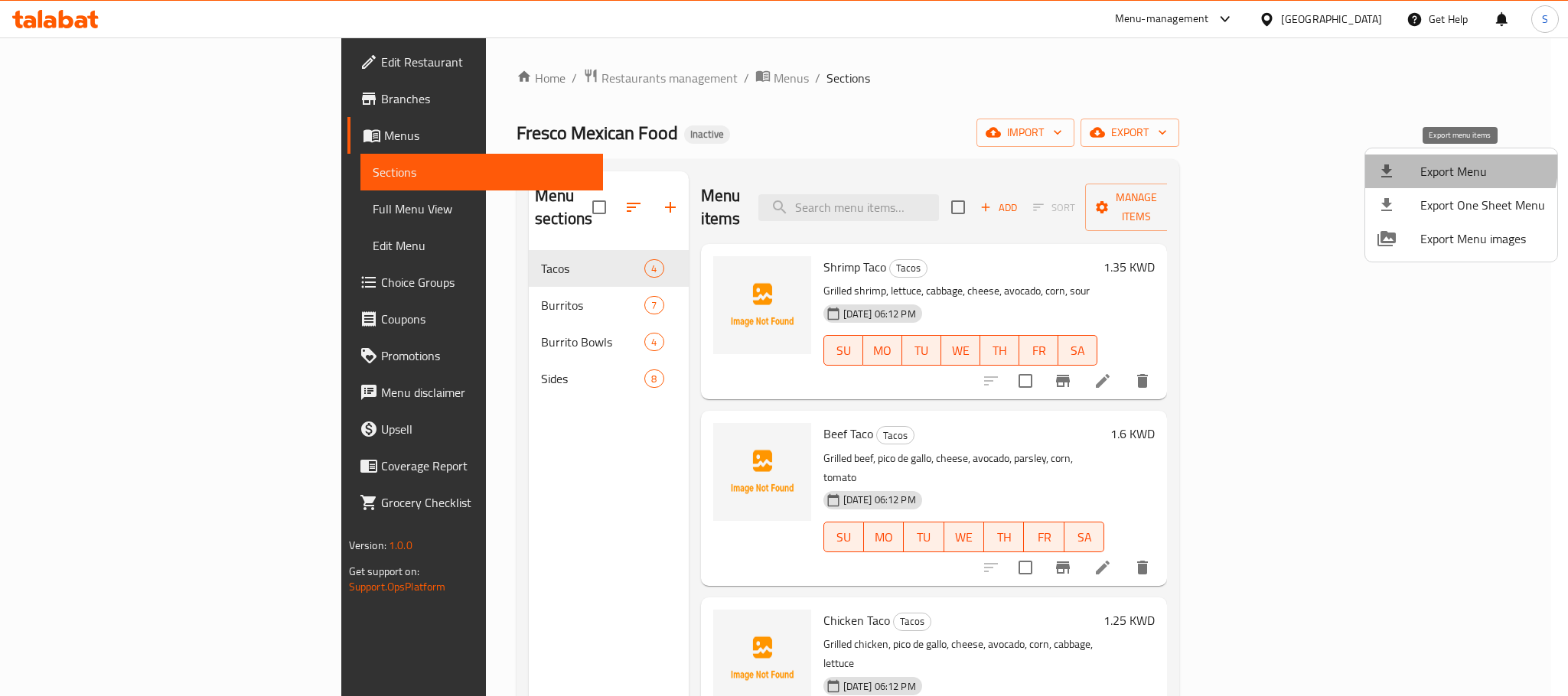
click at [1457, 165] on span "Export Menu" at bounding box center [1483, 171] width 125 height 18
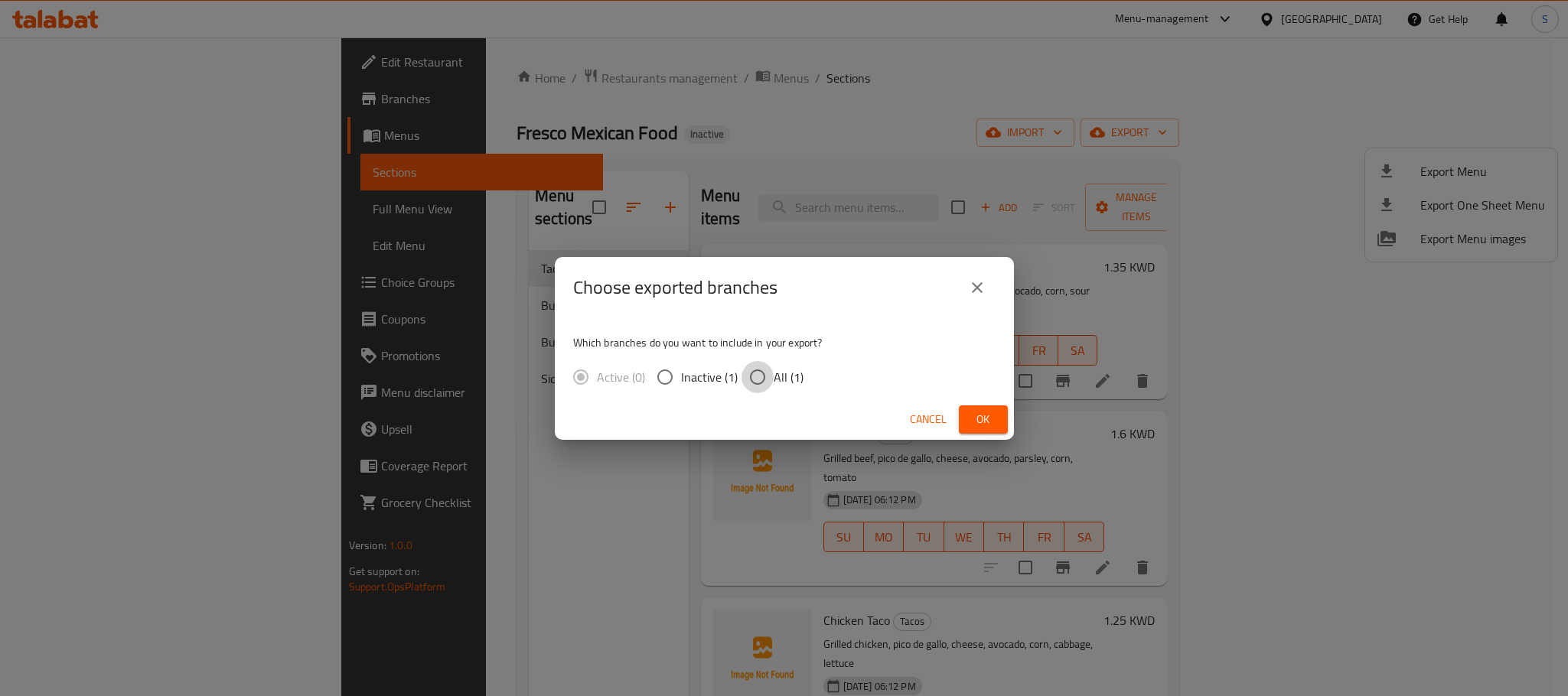
click at [754, 384] on input "All (1)" at bounding box center [757, 376] width 32 height 32
radio input "true"
click at [960, 417] on button "Ok" at bounding box center [983, 419] width 49 height 28
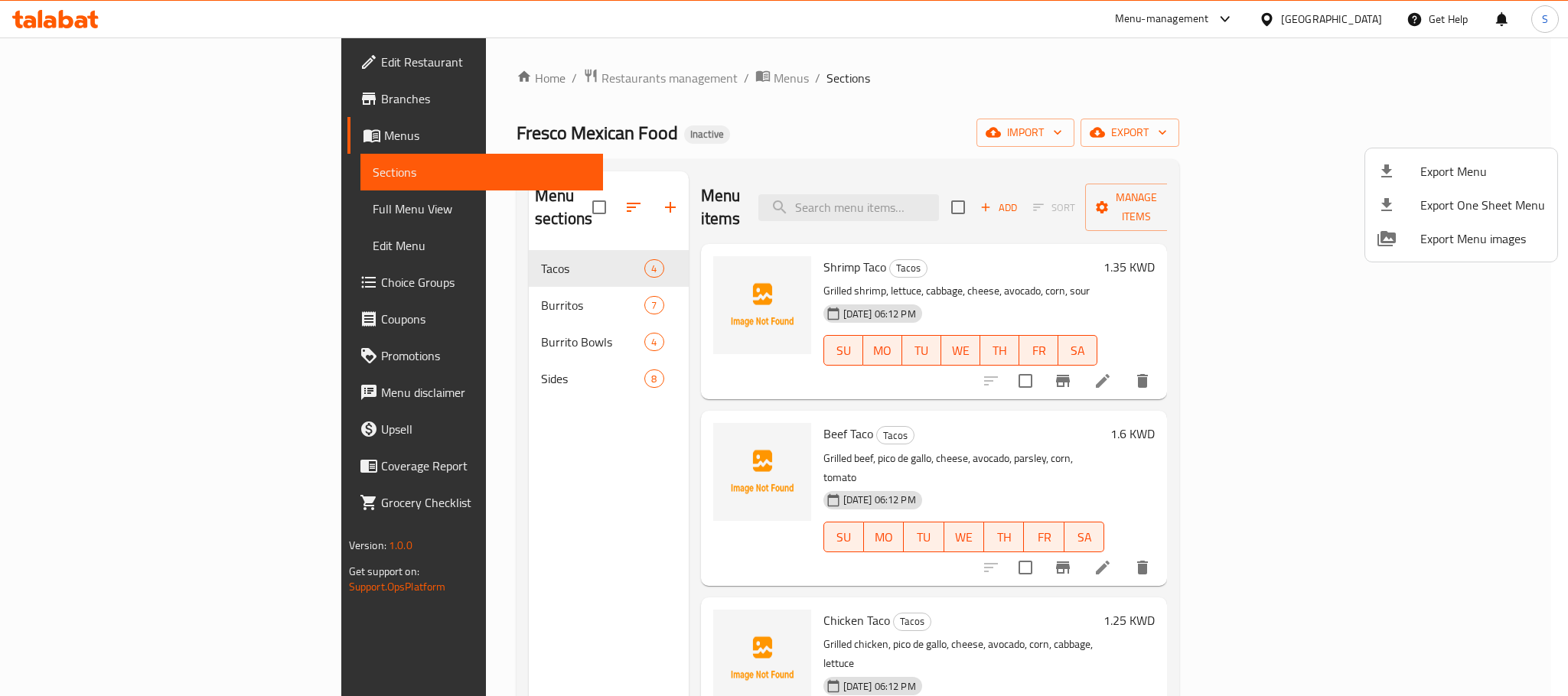
click at [838, 126] on div at bounding box center [784, 348] width 1568 height 696
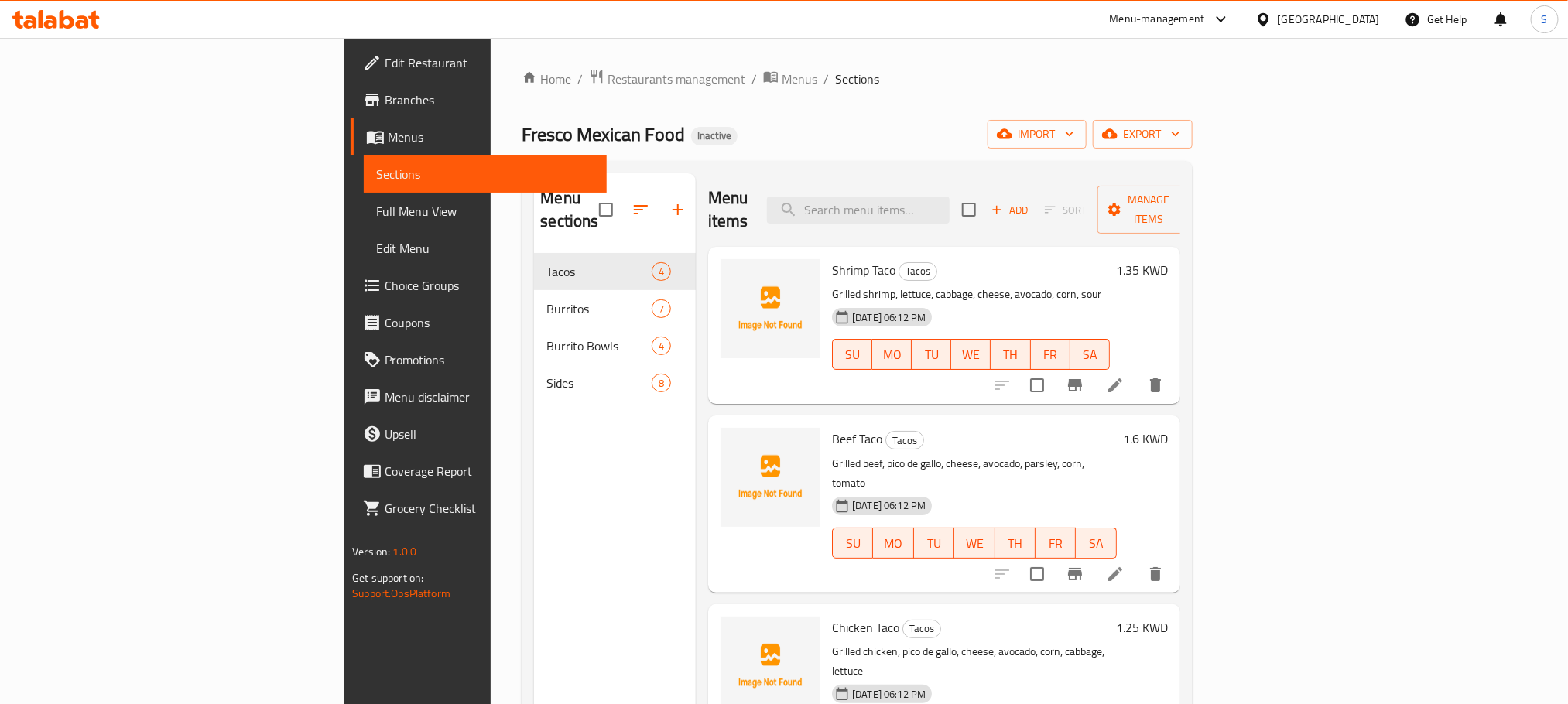
click at [376, 210] on span "Full Menu View" at bounding box center [484, 211] width 217 height 18
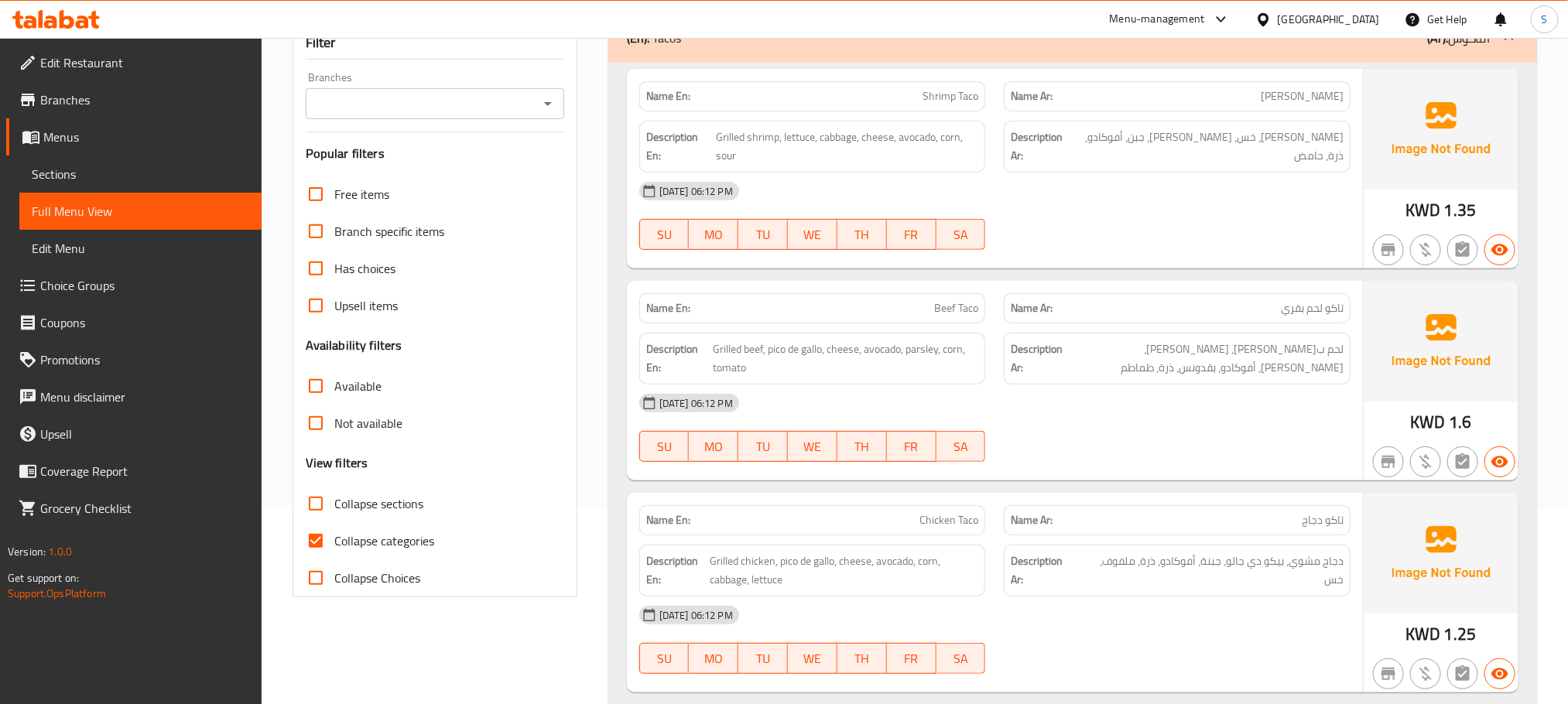
scroll to position [232, 0]
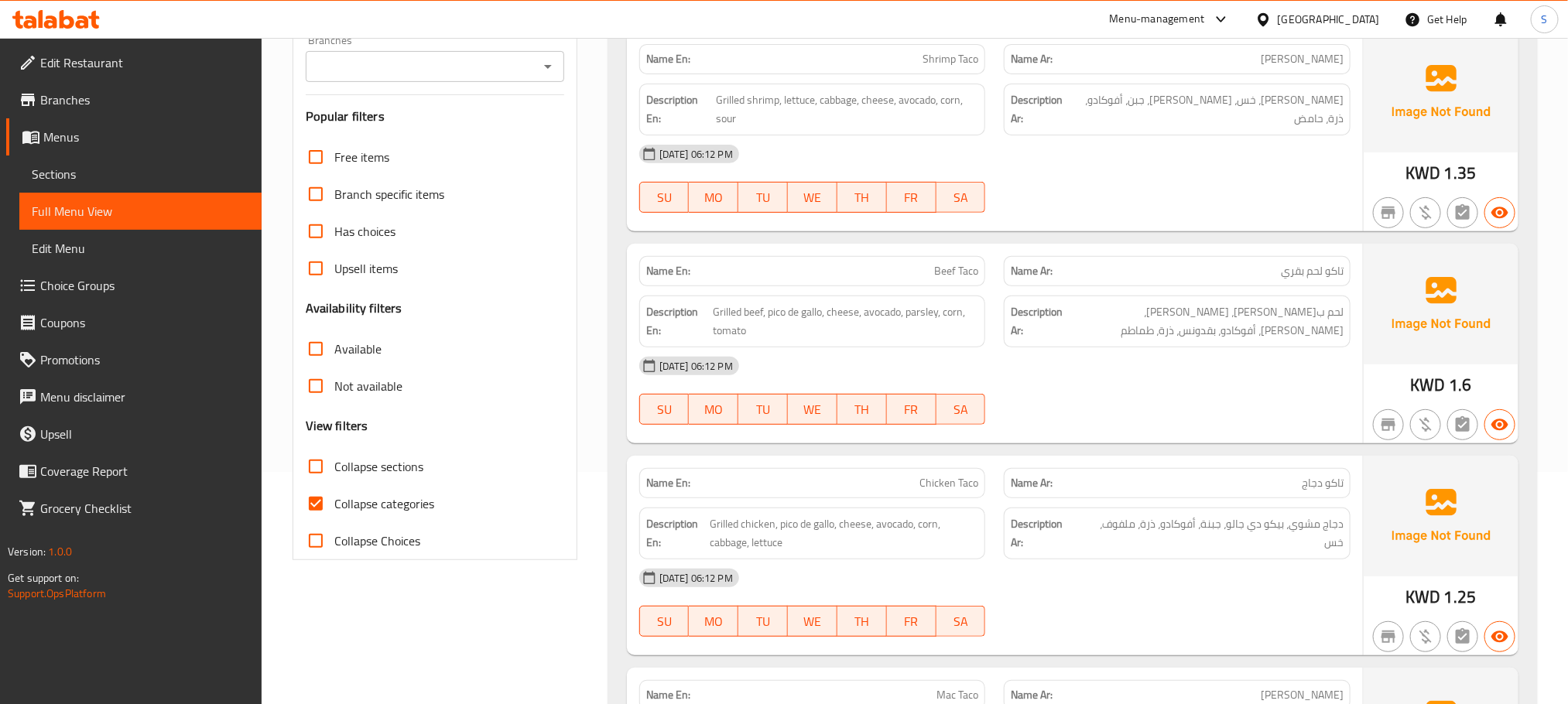
click at [323, 518] on input "Collapse categories" at bounding box center [316, 504] width 37 height 37
checkbox input "false"
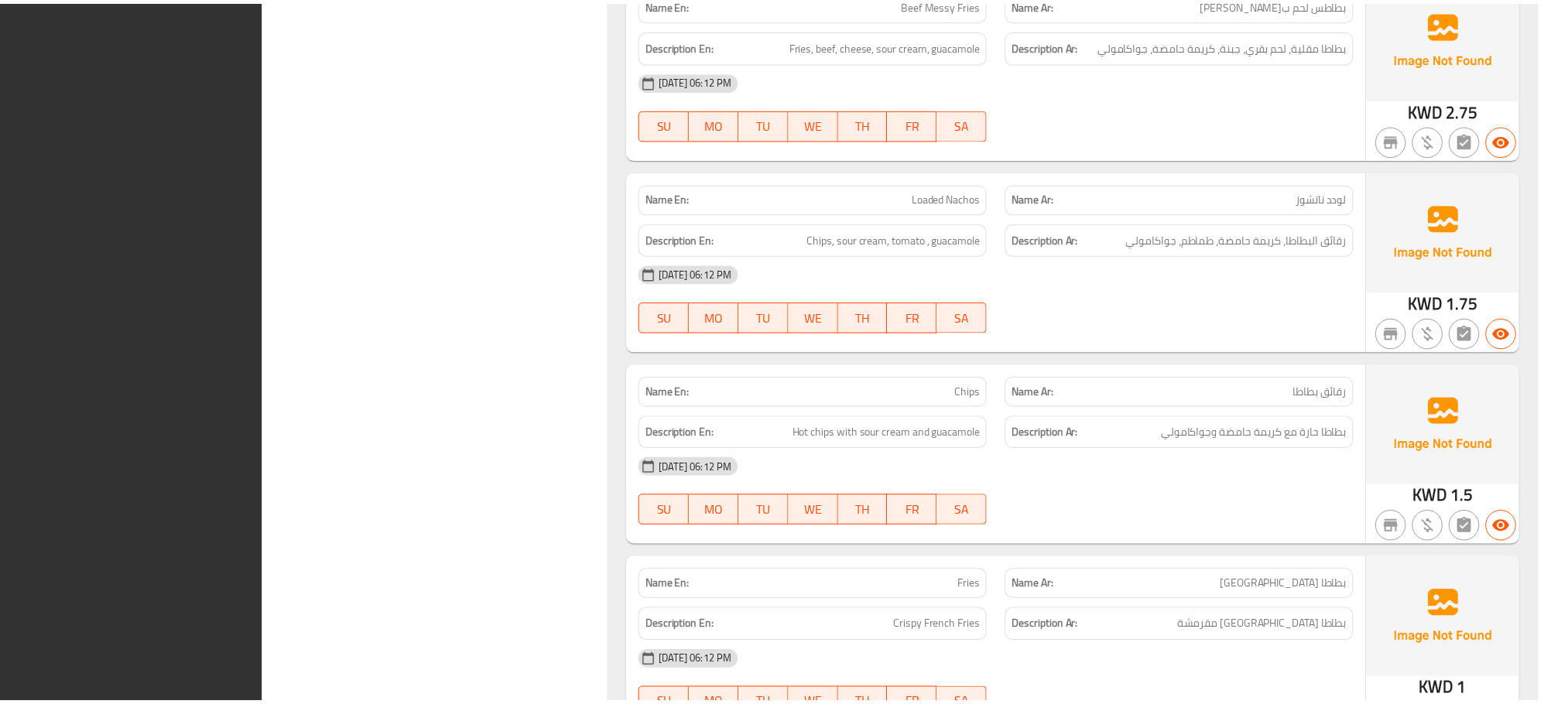
scroll to position [4665, 0]
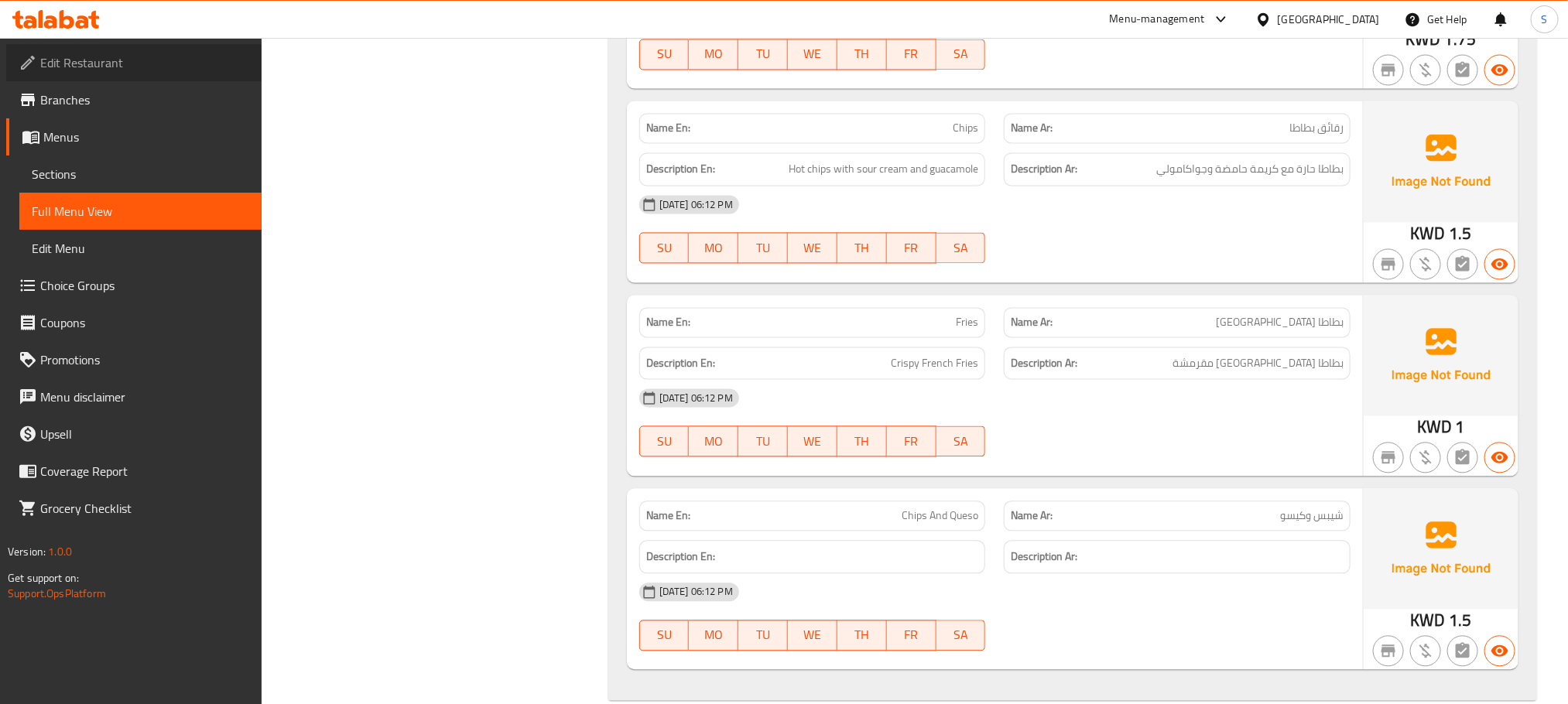
click at [80, 61] on span "Edit Restaurant" at bounding box center [144, 62] width 209 height 18
